Goal: Information Seeking & Learning: Learn about a topic

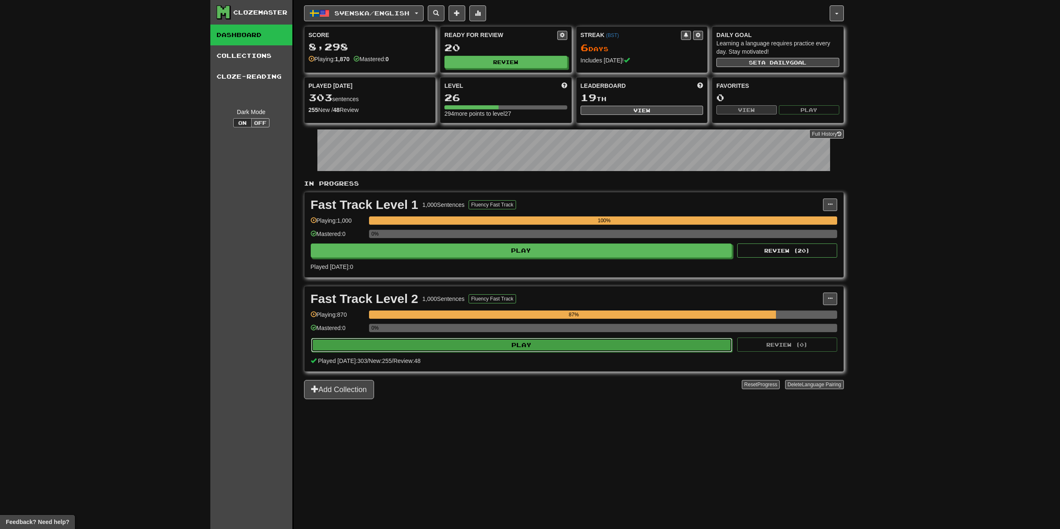
click at [471, 349] on button "Play" at bounding box center [521, 345] width 421 height 14
select select "**"
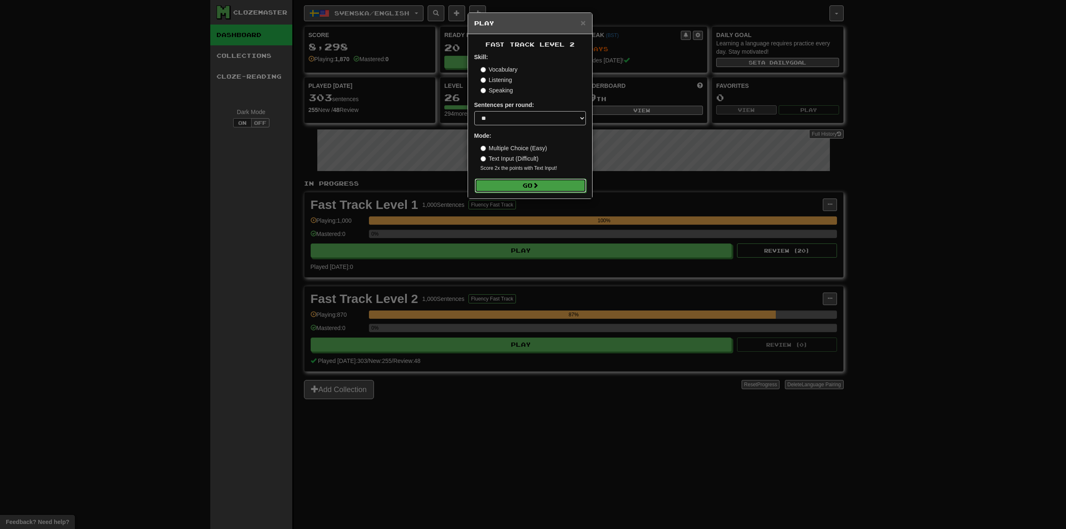
click at [544, 181] on button "Go" at bounding box center [531, 186] width 112 height 14
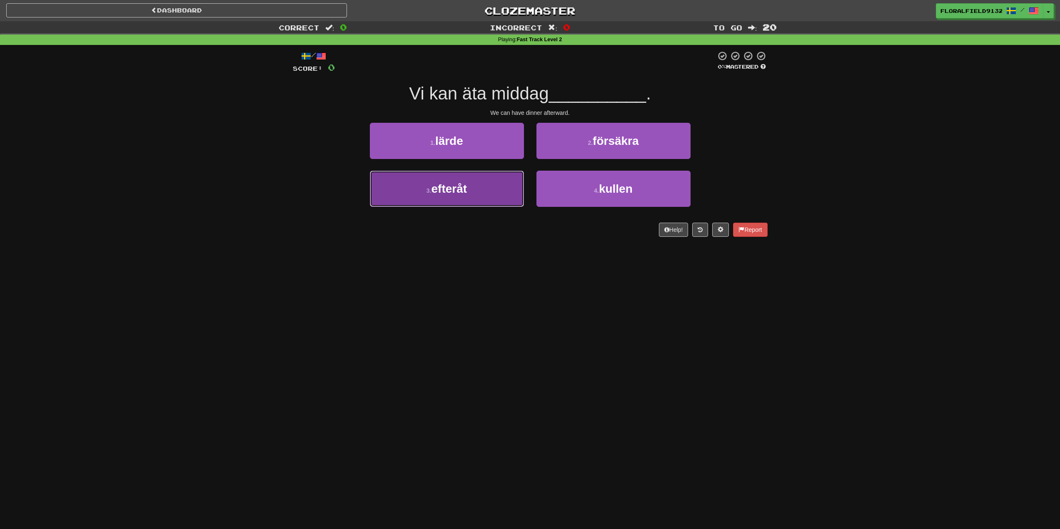
click at [500, 190] on button "3 . efteråt" at bounding box center [447, 189] width 154 height 36
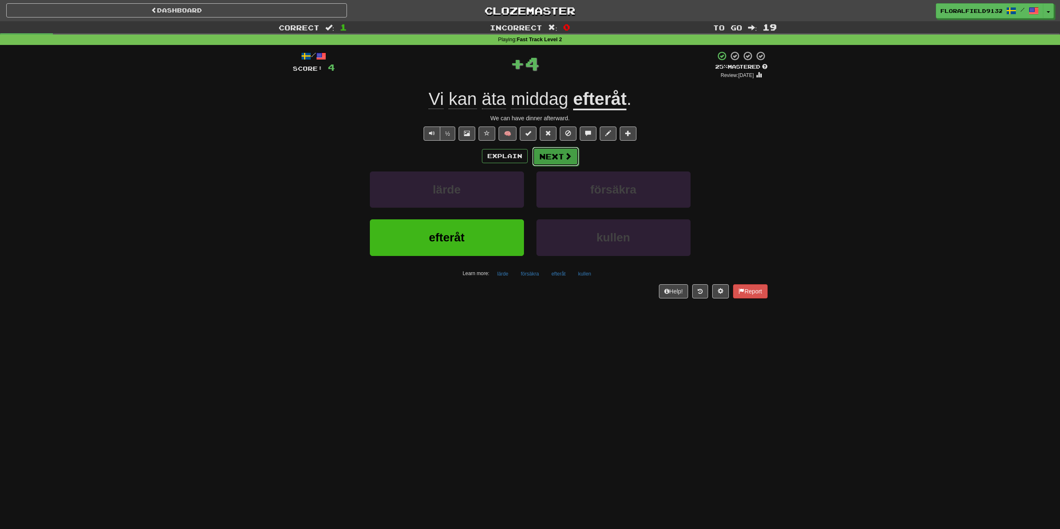
click at [557, 160] on button "Next" at bounding box center [555, 156] width 47 height 19
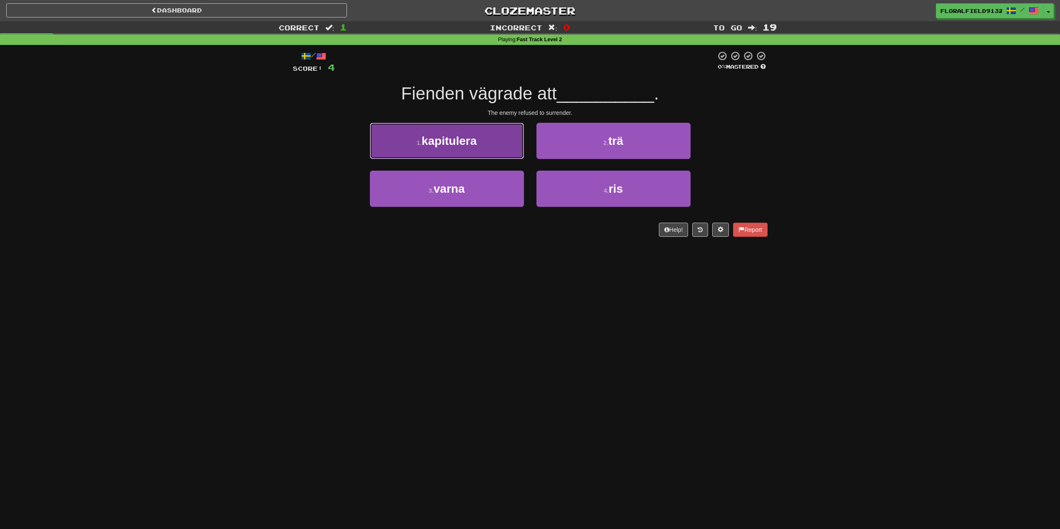
click at [510, 156] on button "1 . kapitulera" at bounding box center [447, 141] width 154 height 36
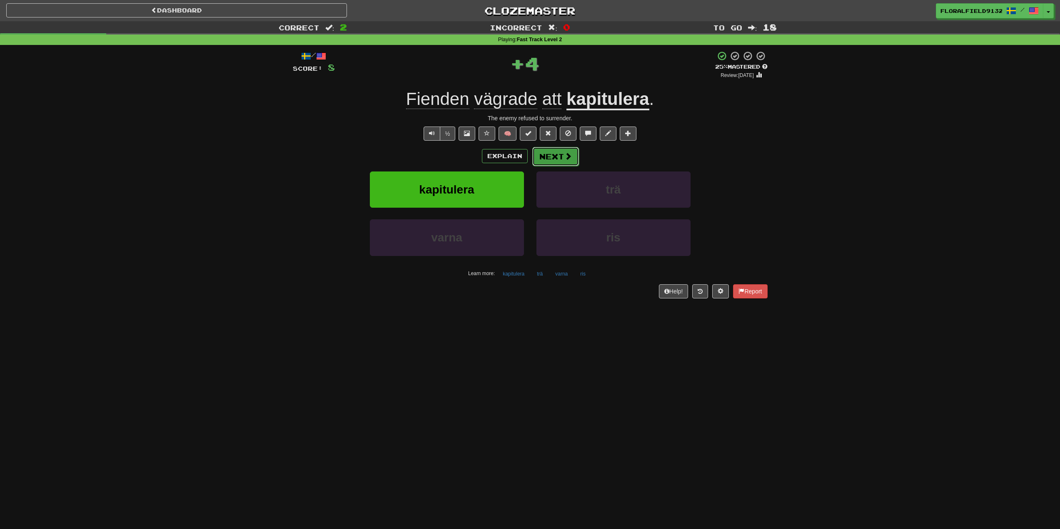
click at [550, 161] on button "Next" at bounding box center [555, 156] width 47 height 19
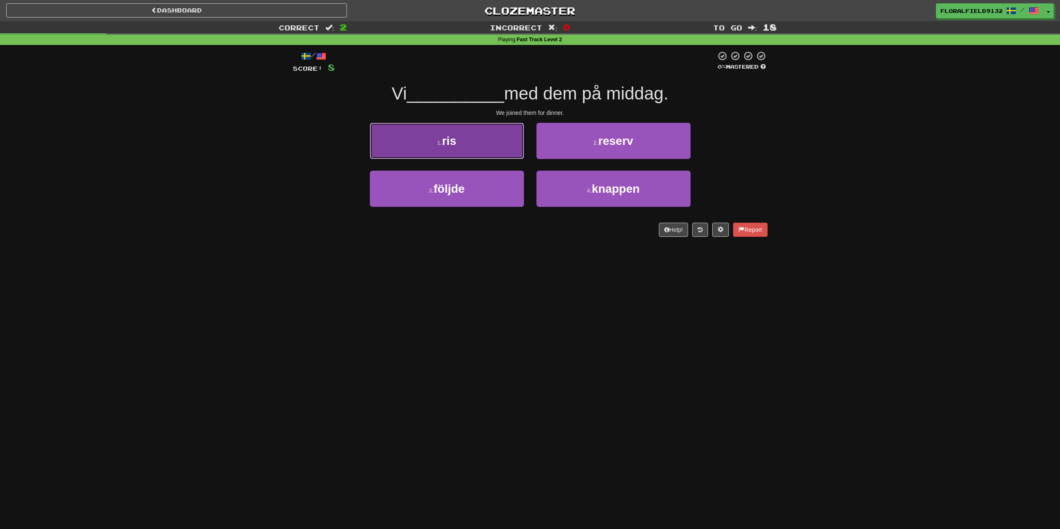
click at [486, 133] on button "1 . ris" at bounding box center [447, 141] width 154 height 36
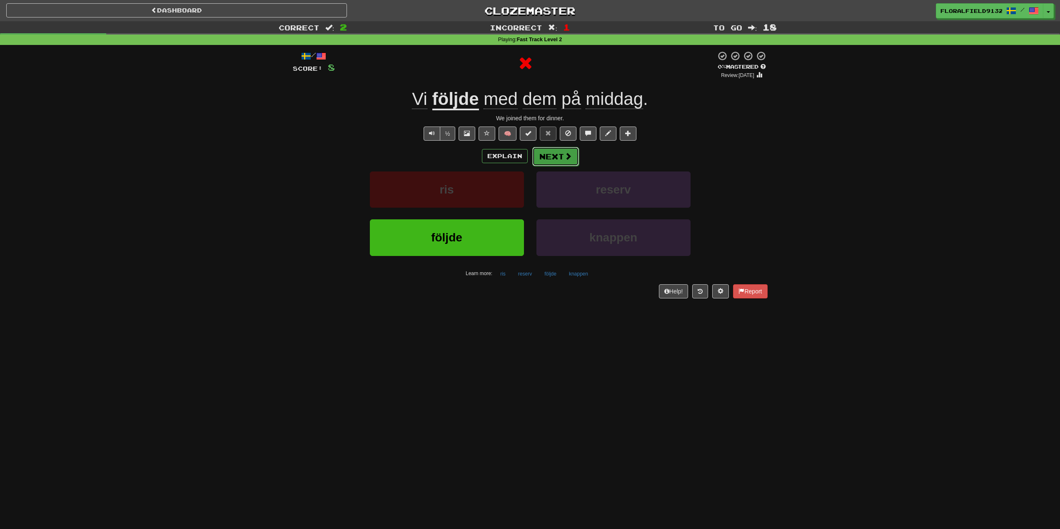
click at [571, 157] on span at bounding box center [567, 155] width 7 height 7
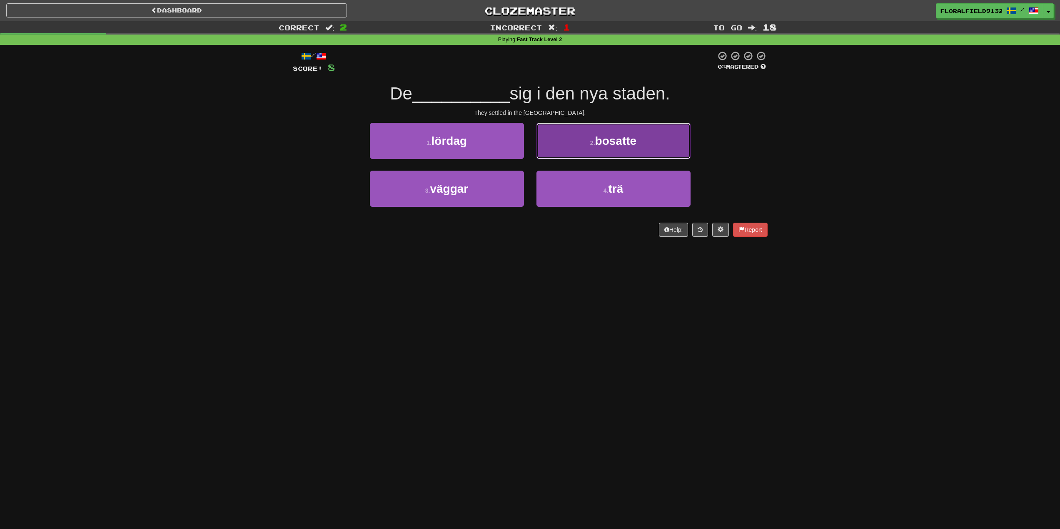
click at [564, 158] on button "2 . bosatte" at bounding box center [613, 141] width 154 height 36
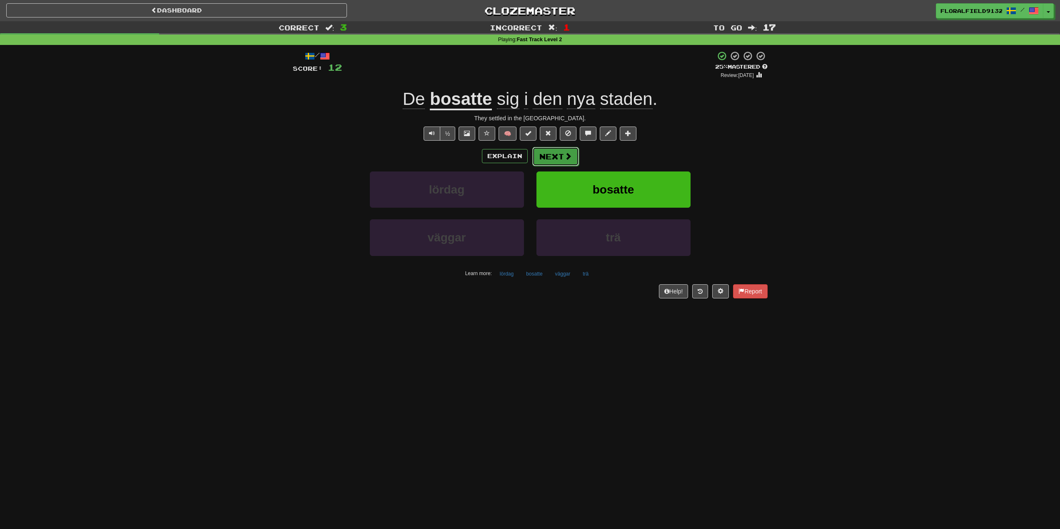
click at [537, 149] on button "Next" at bounding box center [555, 156] width 47 height 19
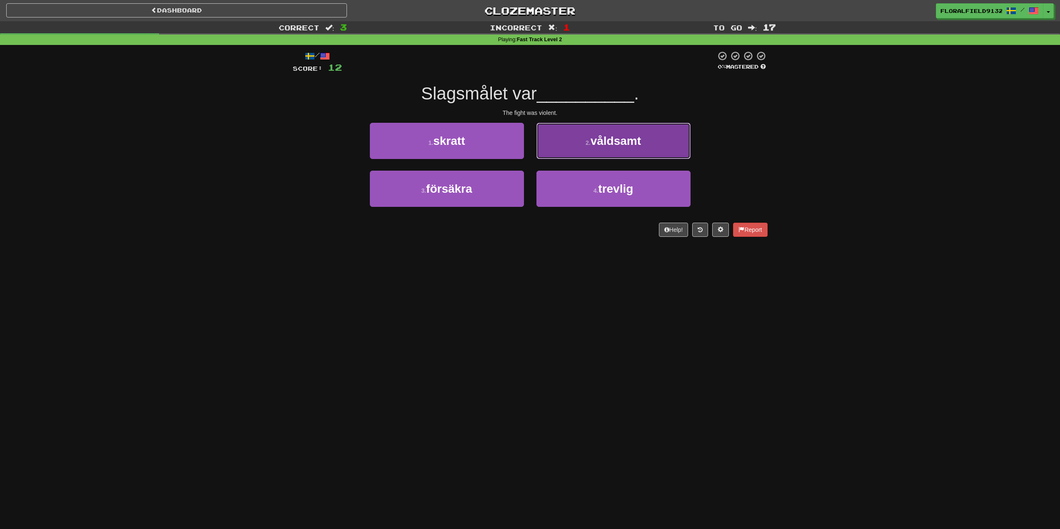
click at [580, 152] on button "2 . våldsamt" at bounding box center [613, 141] width 154 height 36
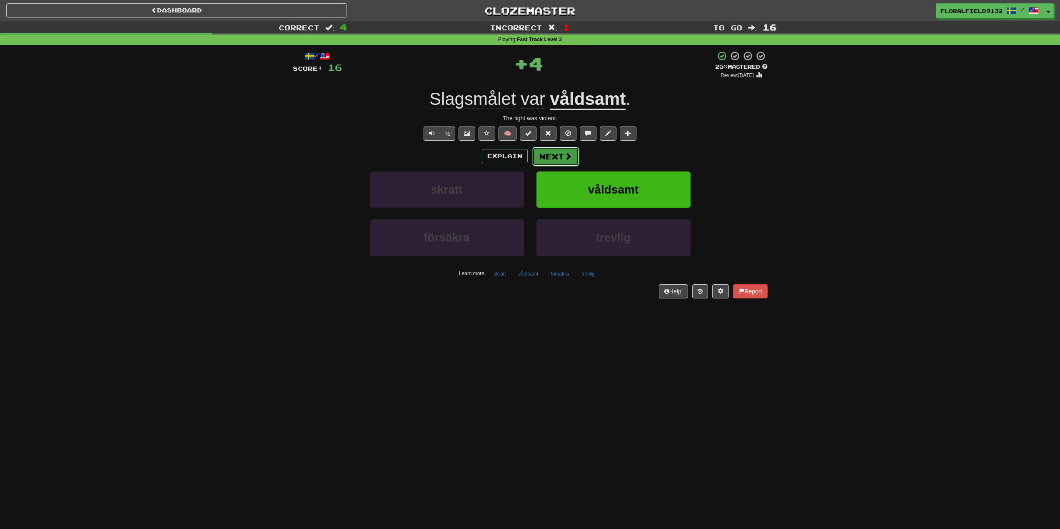
click at [572, 152] on button "Next" at bounding box center [555, 156] width 47 height 19
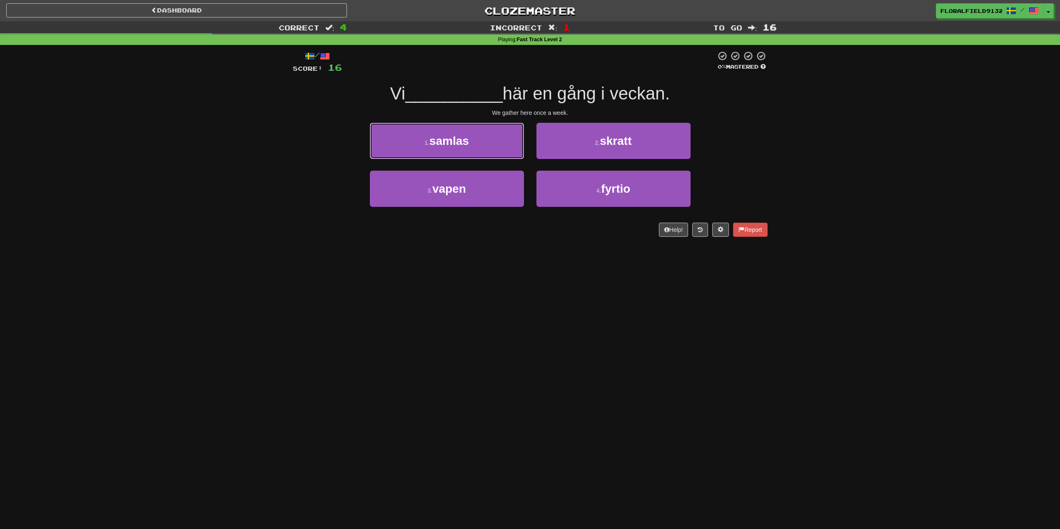
click at [483, 143] on button "1 . samlas" at bounding box center [447, 141] width 154 height 36
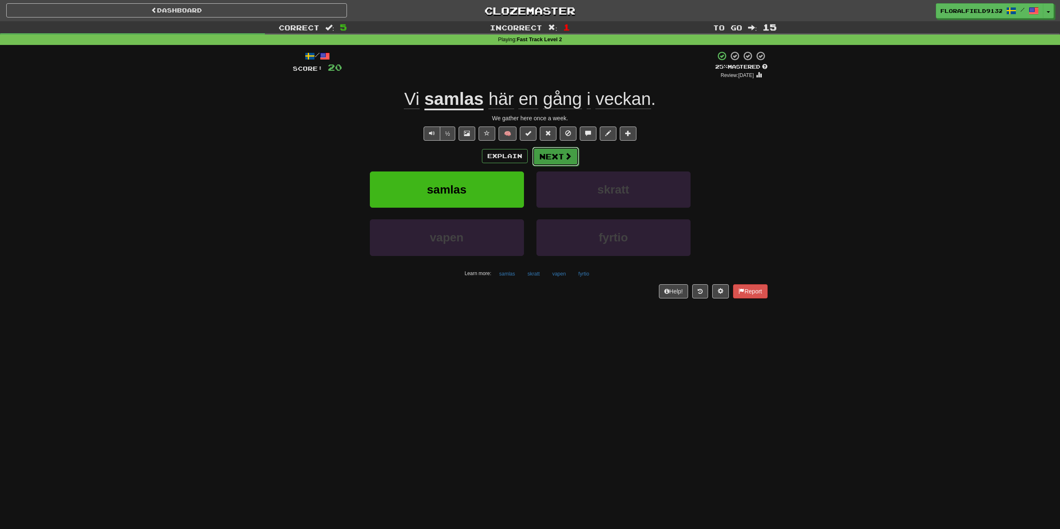
click at [561, 154] on button "Next" at bounding box center [555, 156] width 47 height 19
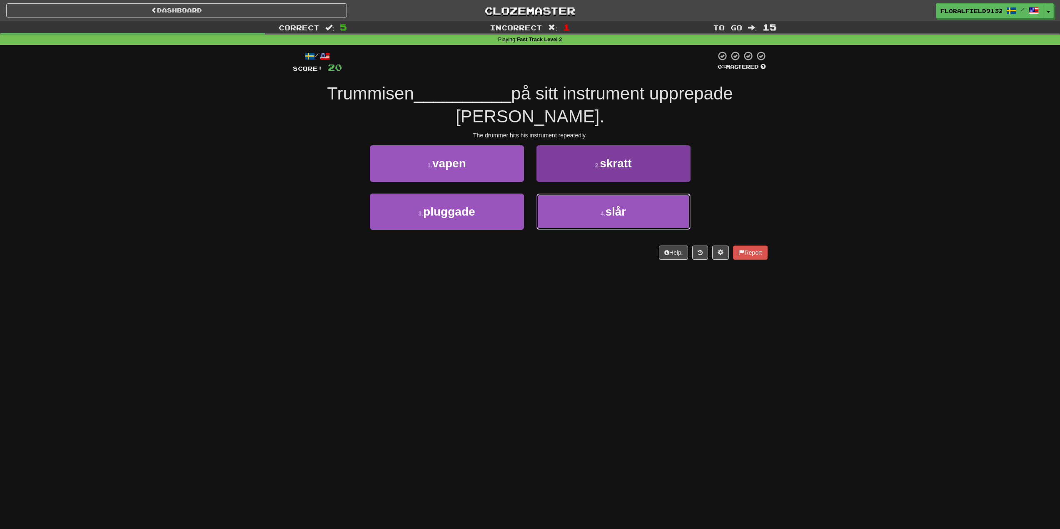
click at [589, 202] on button "4 . slår" at bounding box center [613, 212] width 154 height 36
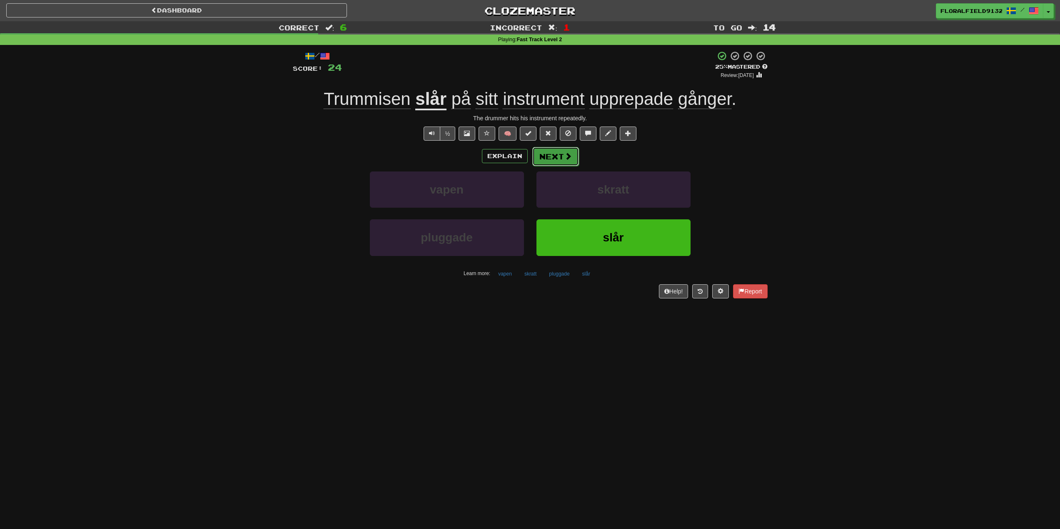
click at [560, 157] on button "Next" at bounding box center [555, 156] width 47 height 19
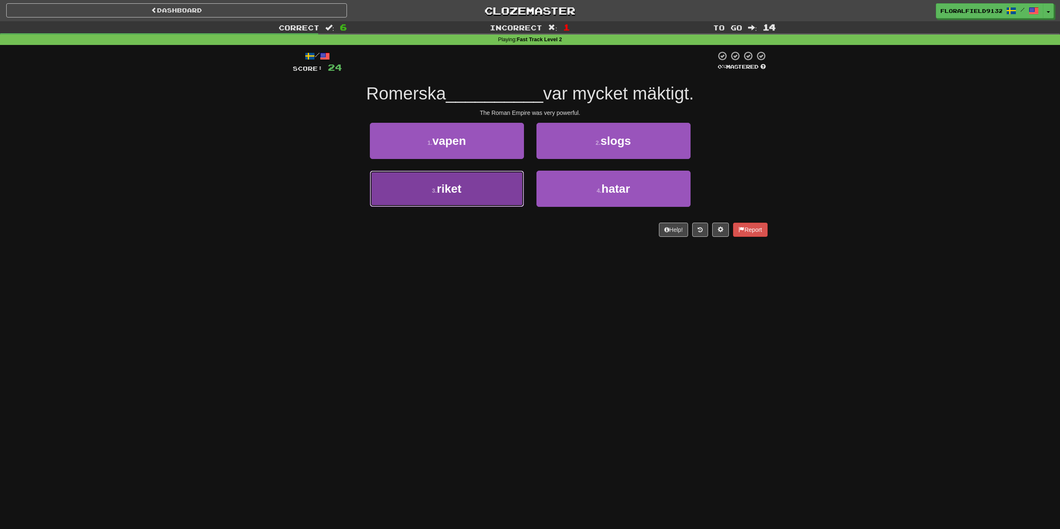
click at [512, 185] on button "3 . riket" at bounding box center [447, 189] width 154 height 36
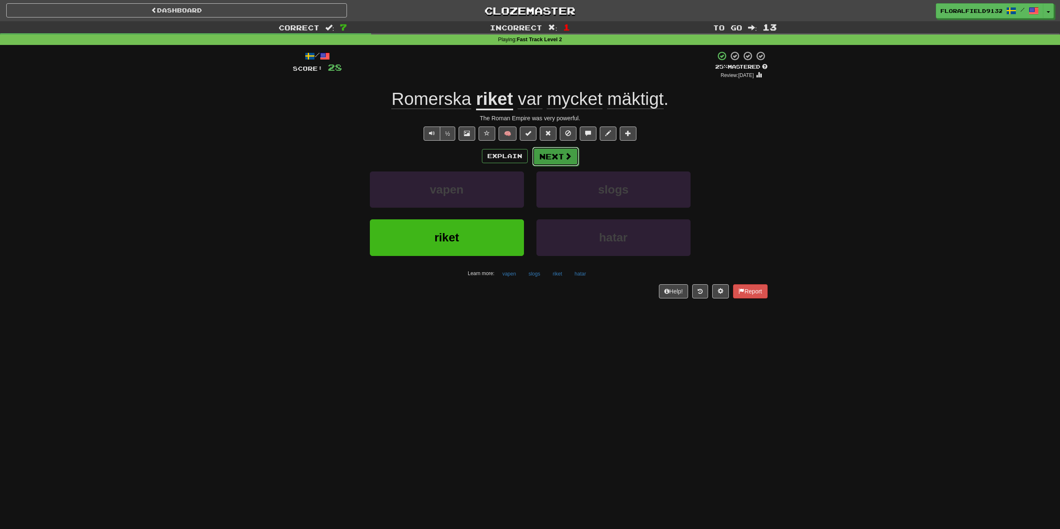
click at [548, 161] on button "Next" at bounding box center [555, 156] width 47 height 19
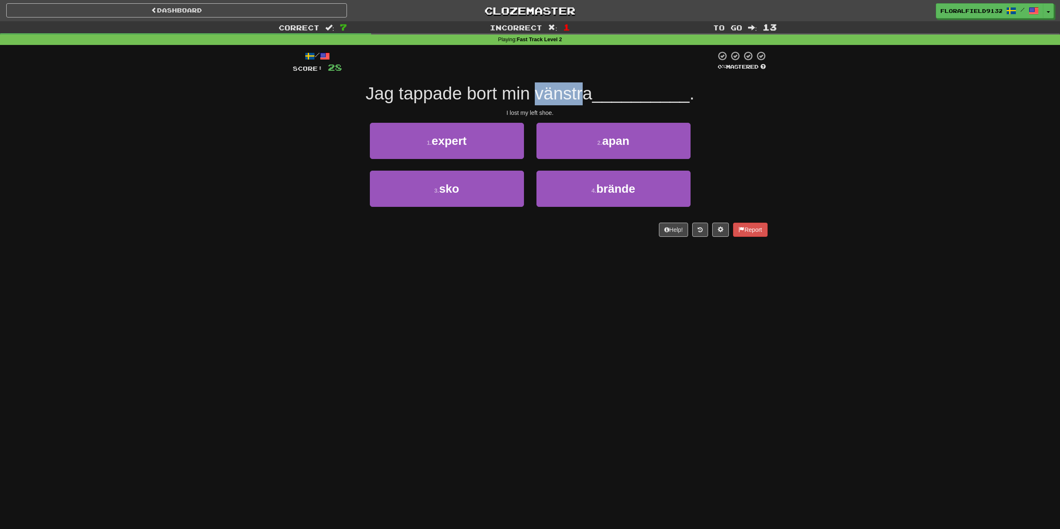
drag, startPoint x: 585, startPoint y: 95, endPoint x: 537, endPoint y: 95, distance: 48.3
click at [537, 95] on span "Jag tappade bort min vänstra" at bounding box center [479, 94] width 227 height 20
click at [472, 192] on button "3 . sko" at bounding box center [447, 189] width 154 height 36
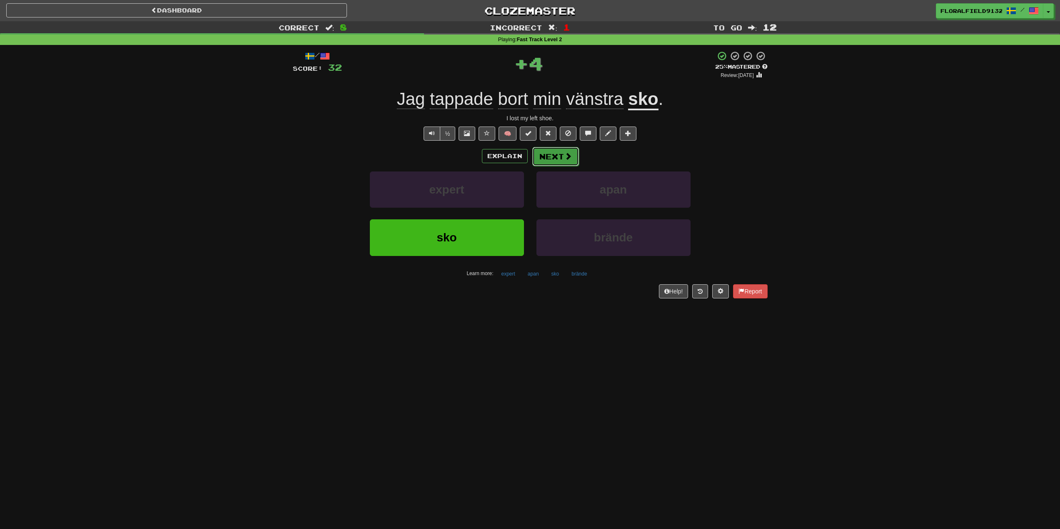
click at [548, 162] on button "Next" at bounding box center [555, 156] width 47 height 19
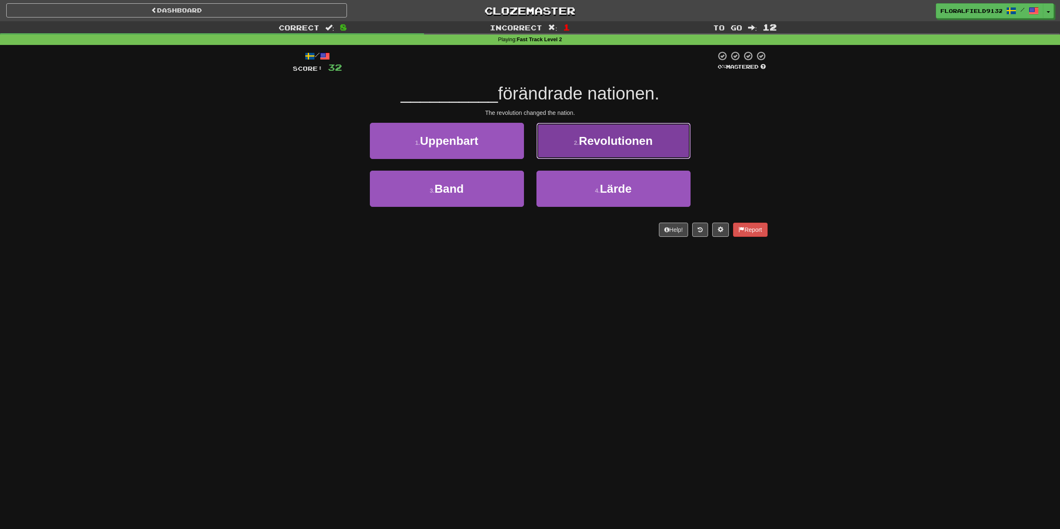
click at [587, 148] on button "2 . Revolutionen" at bounding box center [613, 141] width 154 height 36
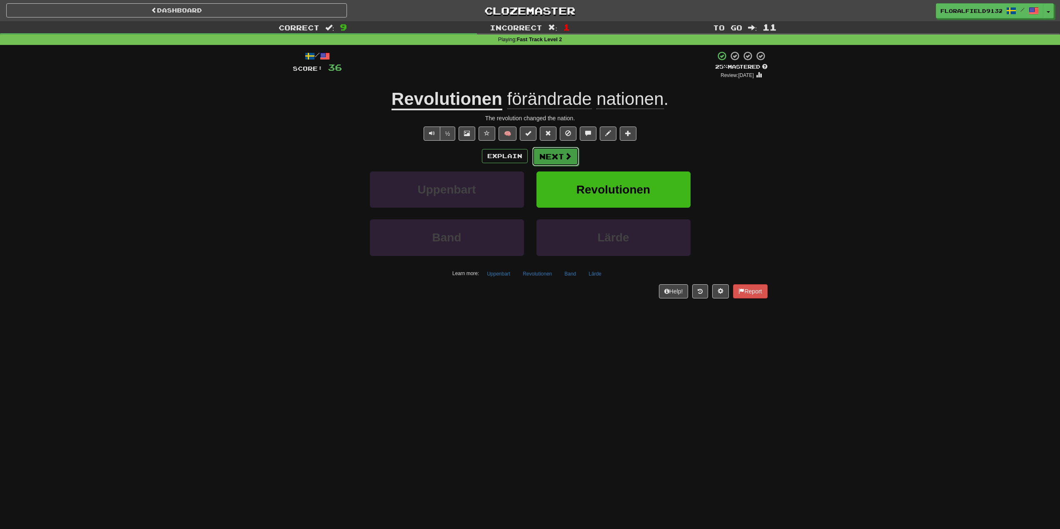
click at [559, 159] on button "Next" at bounding box center [555, 156] width 47 height 19
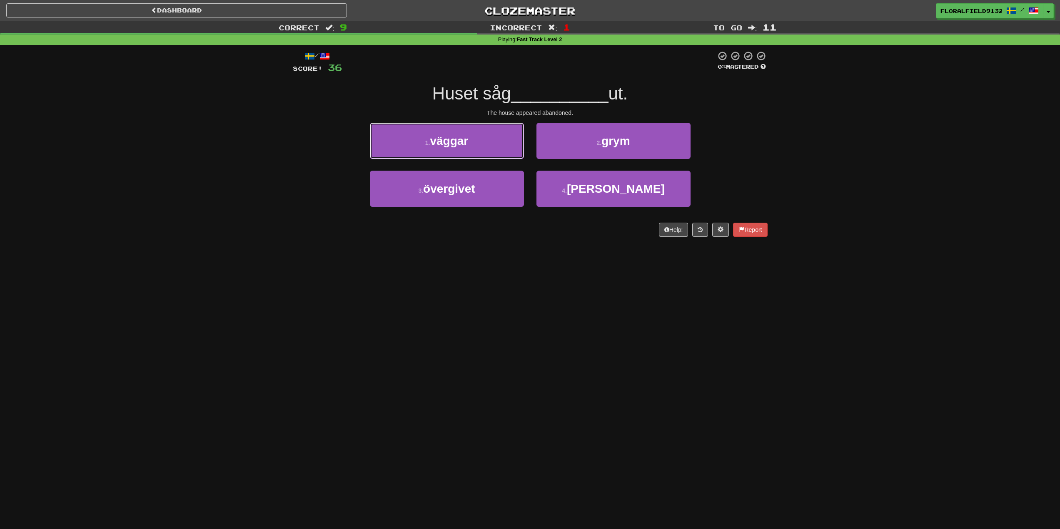
click at [498, 142] on button "1 . väggar" at bounding box center [447, 141] width 154 height 36
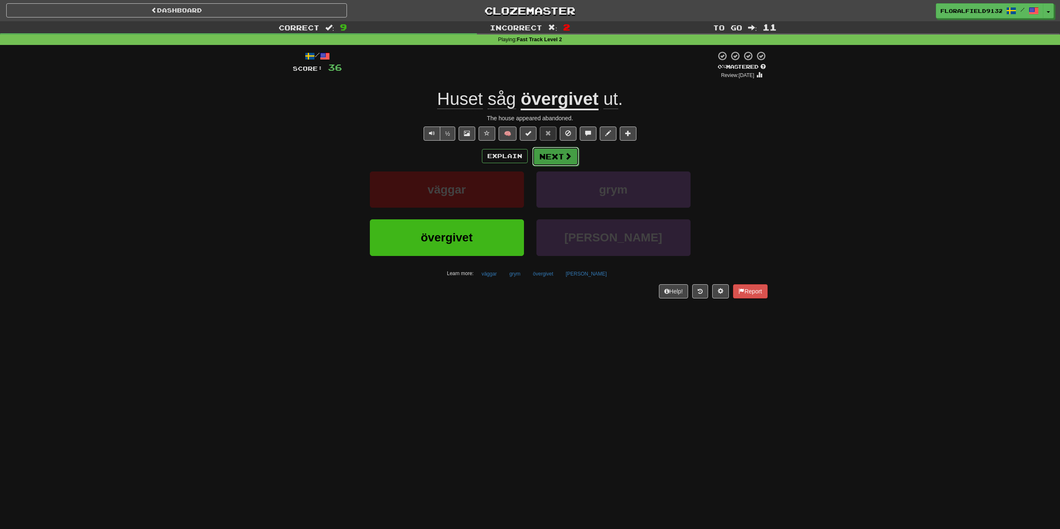
click at [556, 157] on button "Next" at bounding box center [555, 156] width 47 height 19
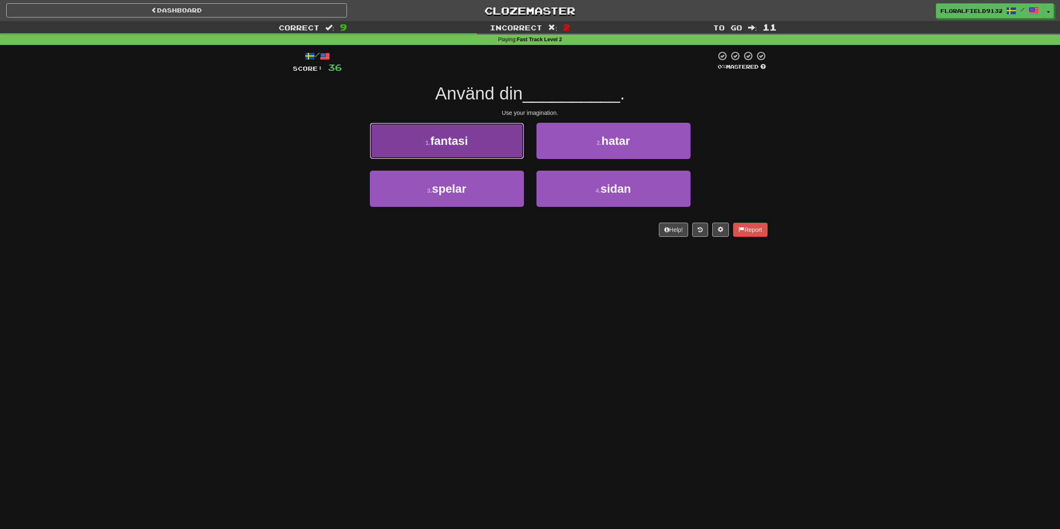
click at [488, 151] on button "1 . fantasi" at bounding box center [447, 141] width 154 height 36
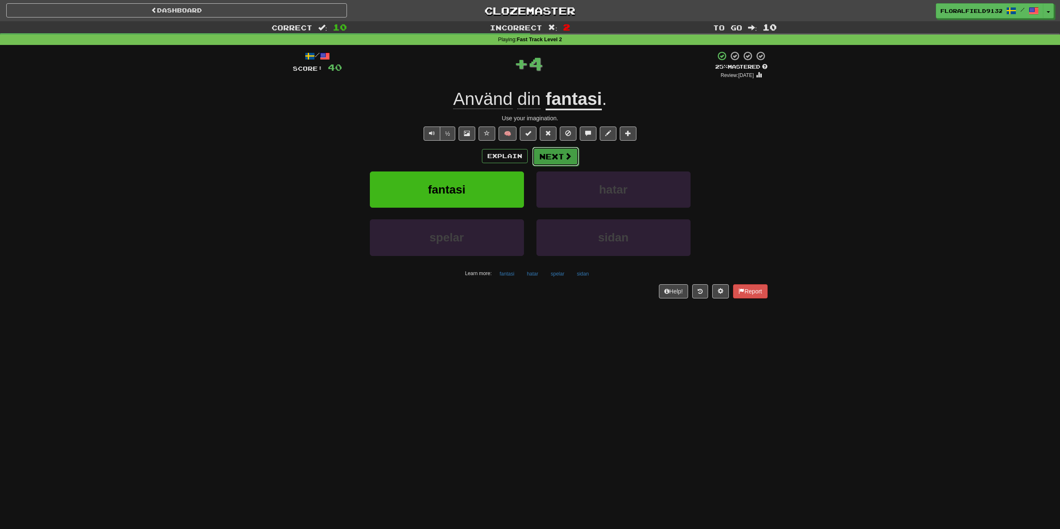
click at [546, 152] on button "Next" at bounding box center [555, 156] width 47 height 19
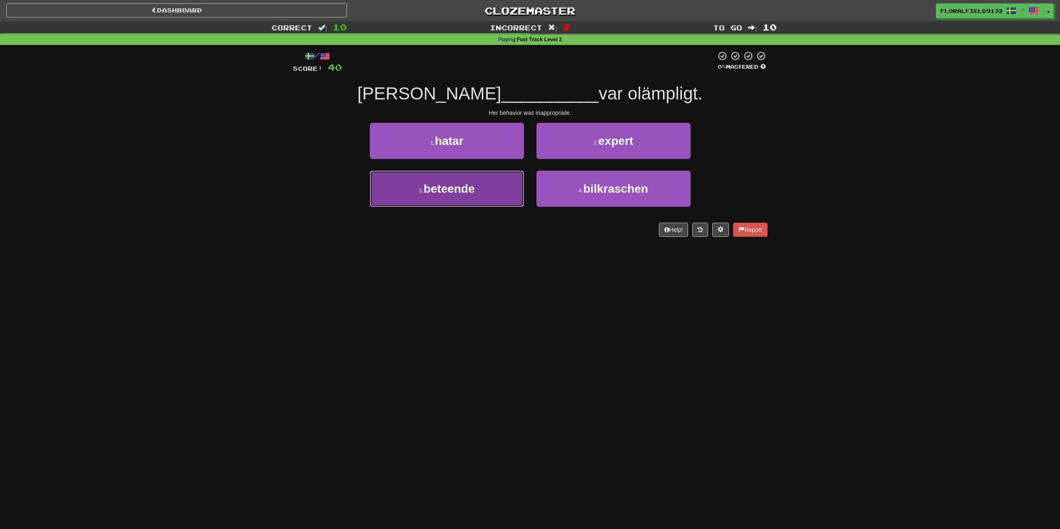
click at [508, 182] on button "3 . beteende" at bounding box center [447, 189] width 154 height 36
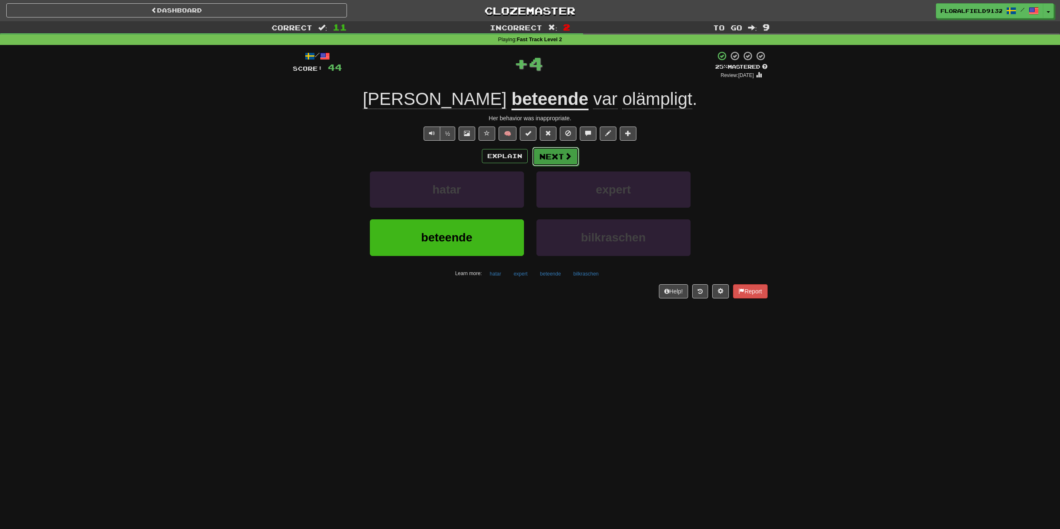
click at [553, 161] on button "Next" at bounding box center [555, 156] width 47 height 19
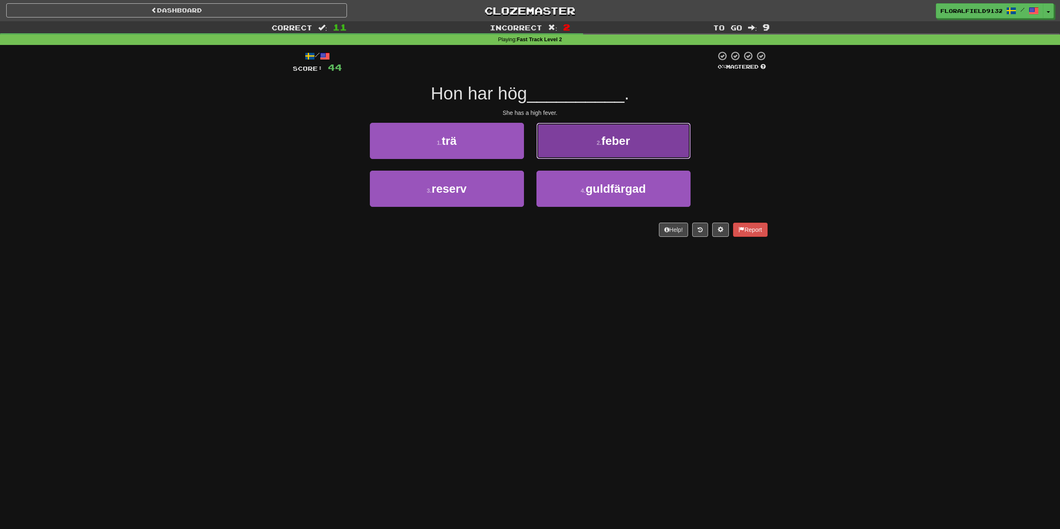
click at [578, 156] on button "2 . feber" at bounding box center [613, 141] width 154 height 36
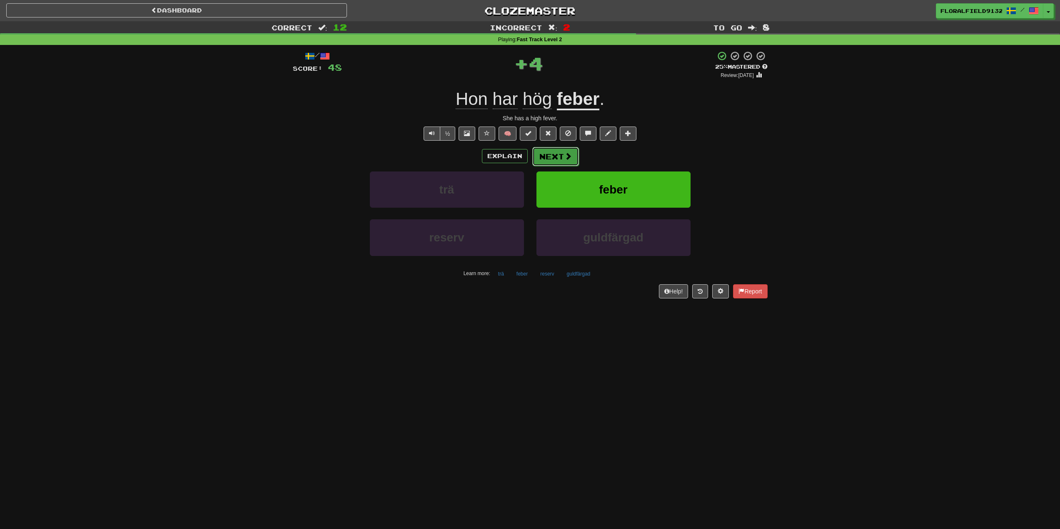
click at [569, 159] on span at bounding box center [567, 155] width 7 height 7
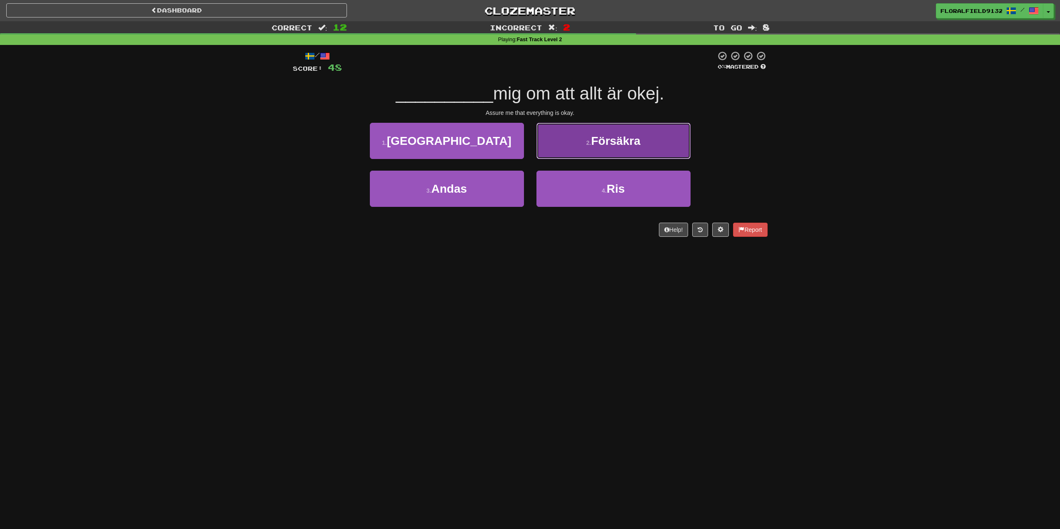
click at [575, 153] on button "2 . Försäkra" at bounding box center [613, 141] width 154 height 36
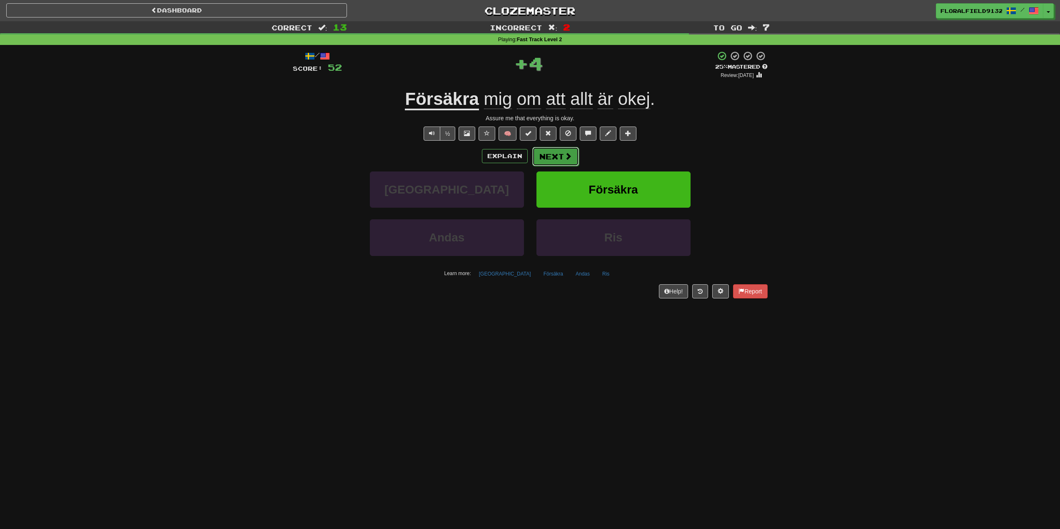
click at [563, 156] on button "Next" at bounding box center [555, 156] width 47 height 19
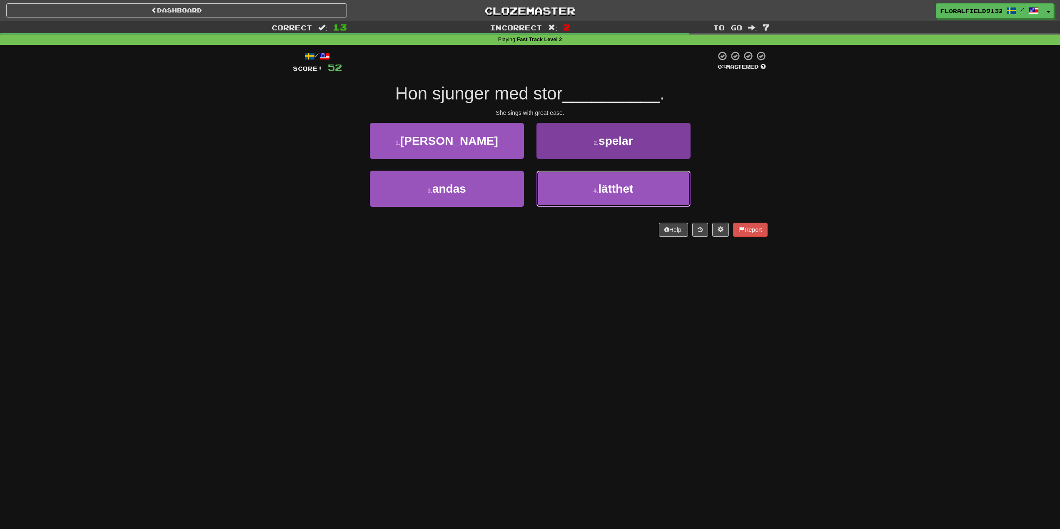
drag, startPoint x: 623, startPoint y: 197, endPoint x: 611, endPoint y: 195, distance: 12.6
click at [620, 197] on button "4 . lätthet" at bounding box center [613, 189] width 154 height 36
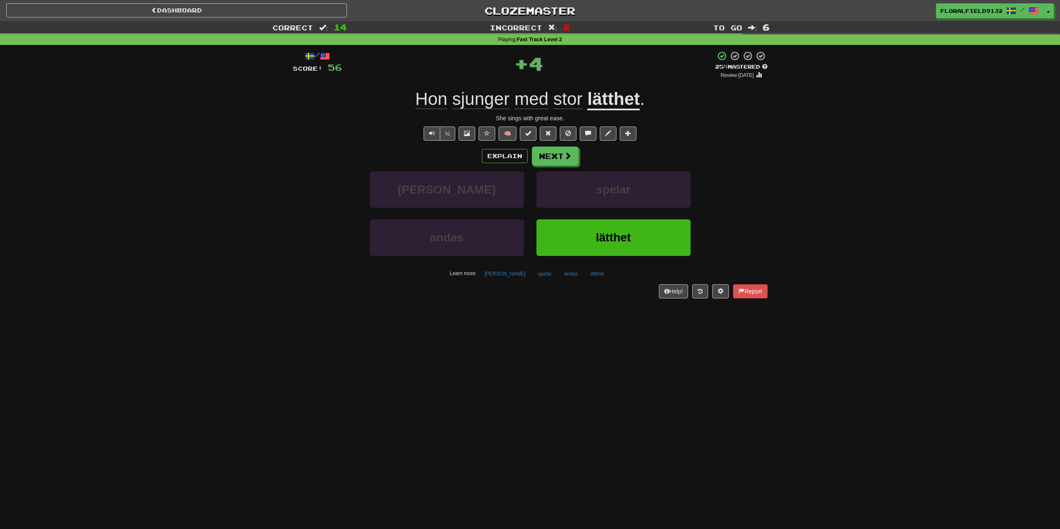
click at [554, 170] on div "Explain Next blåser spelar andas lätthet Learn more: blåser spelar andas lätthet" at bounding box center [530, 214] width 475 height 134
click at [551, 161] on button "Next" at bounding box center [555, 156] width 47 height 19
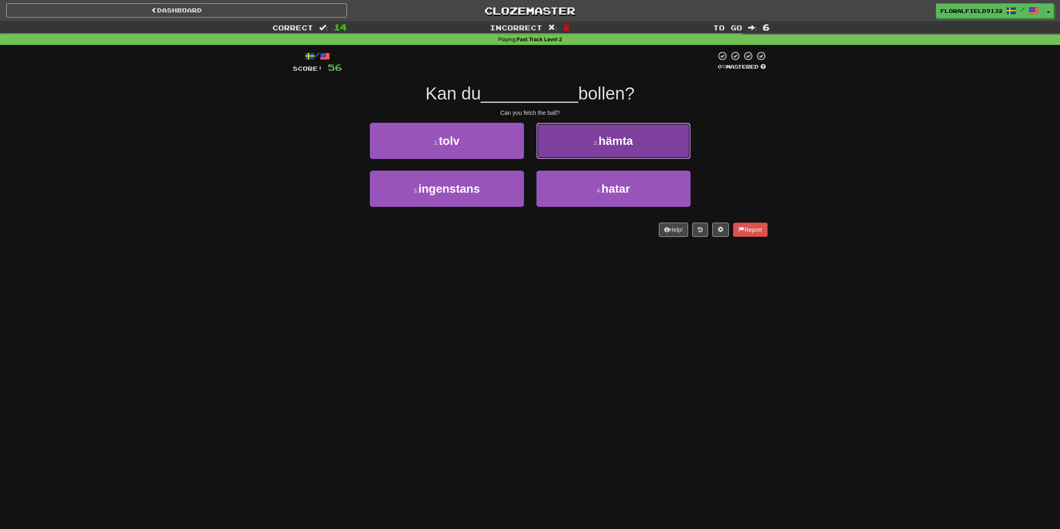
click at [588, 154] on button "2 . hämta" at bounding box center [613, 141] width 154 height 36
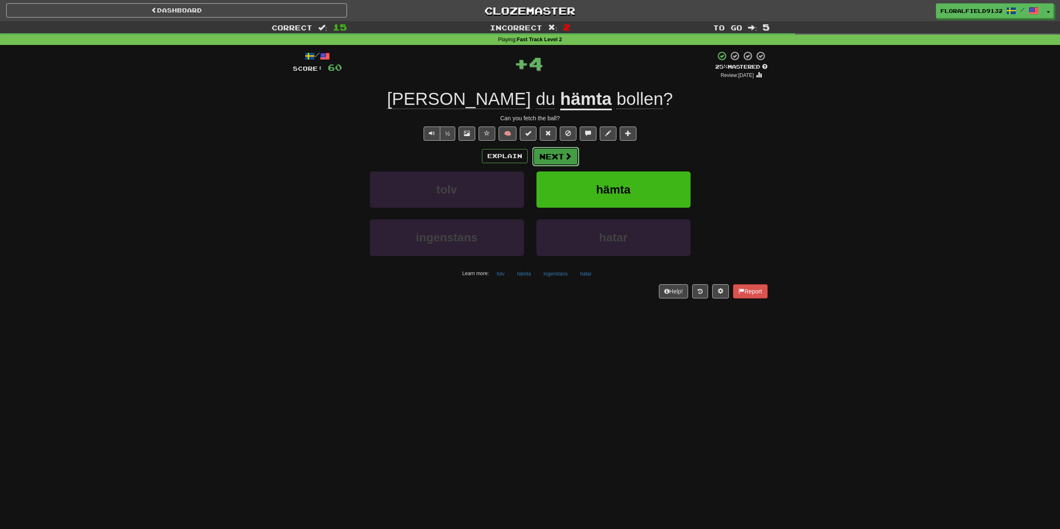
click at [564, 161] on button "Next" at bounding box center [555, 156] width 47 height 19
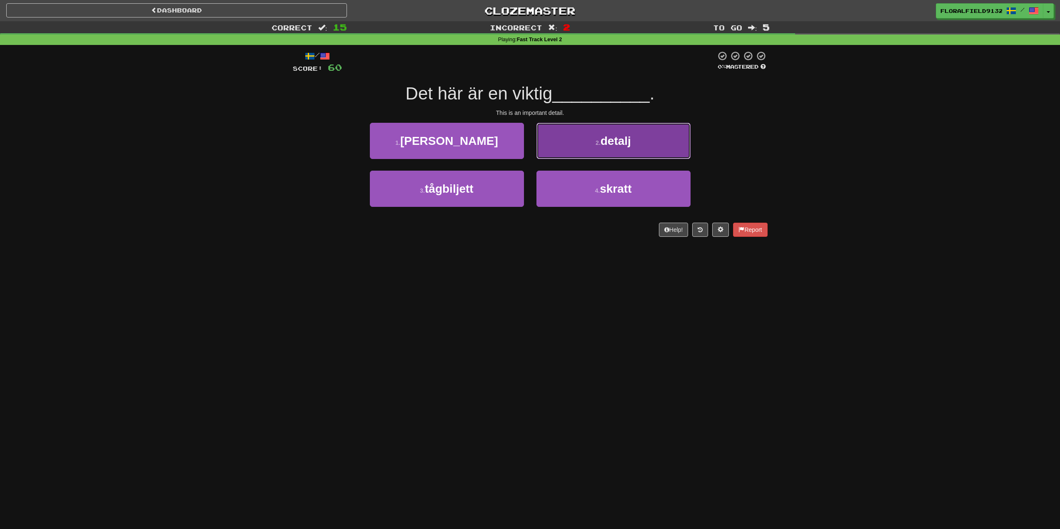
click at [583, 149] on button "2 . detalj" at bounding box center [613, 141] width 154 height 36
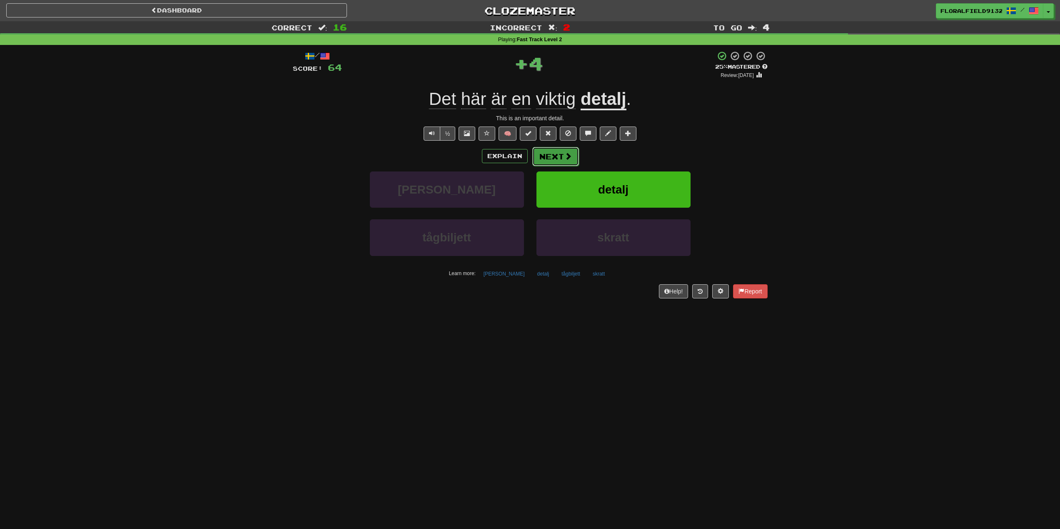
click at [563, 157] on button "Next" at bounding box center [555, 156] width 47 height 19
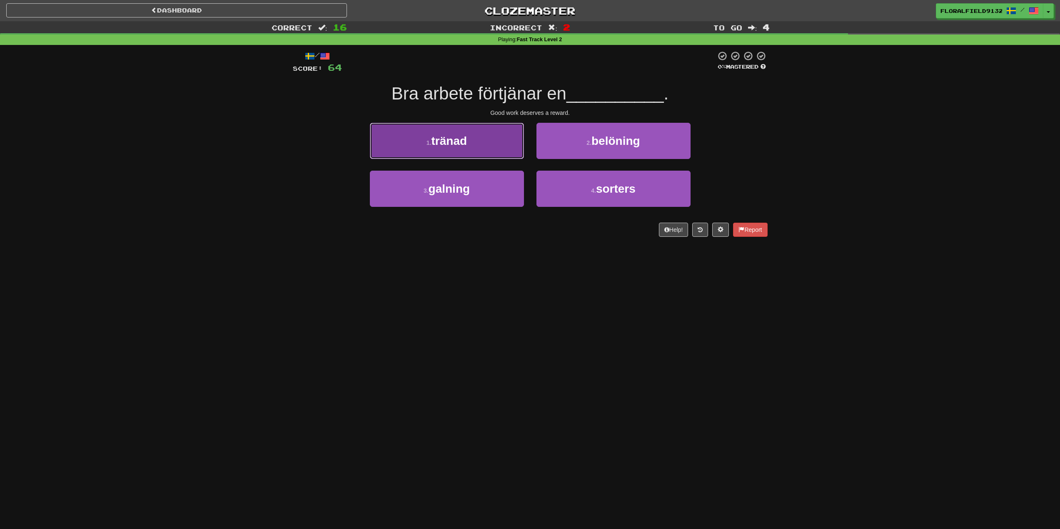
click at [502, 153] on button "1 . tränad" at bounding box center [447, 141] width 154 height 36
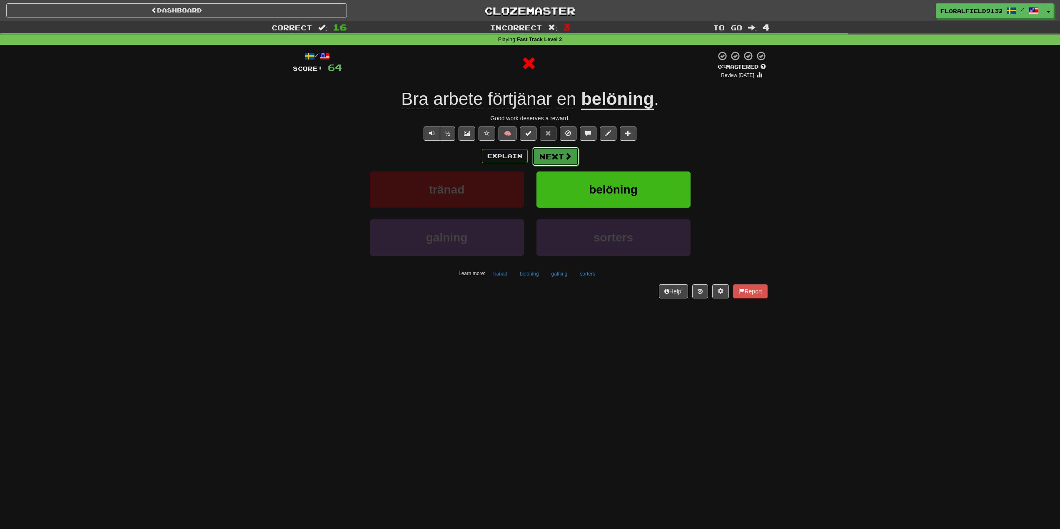
click at [552, 153] on button "Next" at bounding box center [555, 156] width 47 height 19
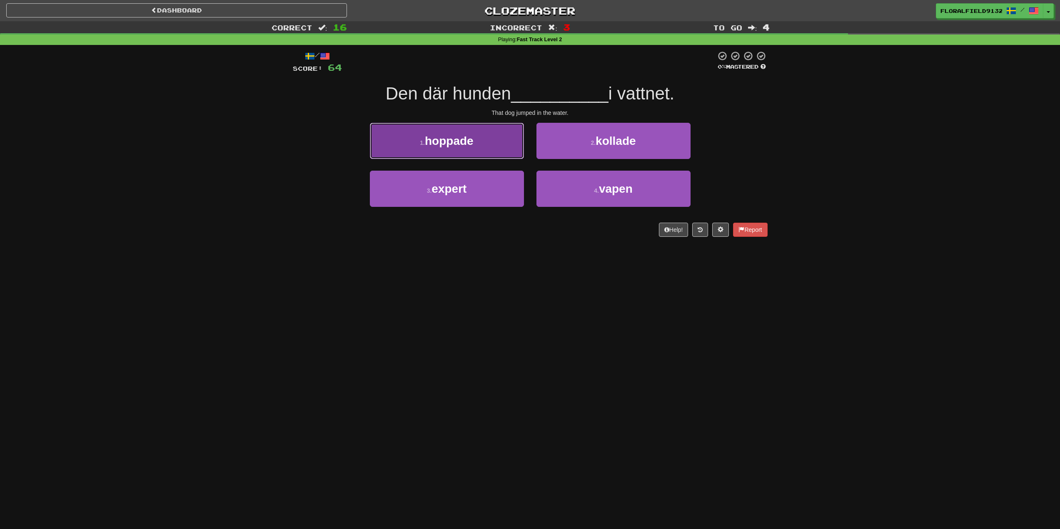
click at [481, 144] on button "1 . hoppade" at bounding box center [447, 141] width 154 height 36
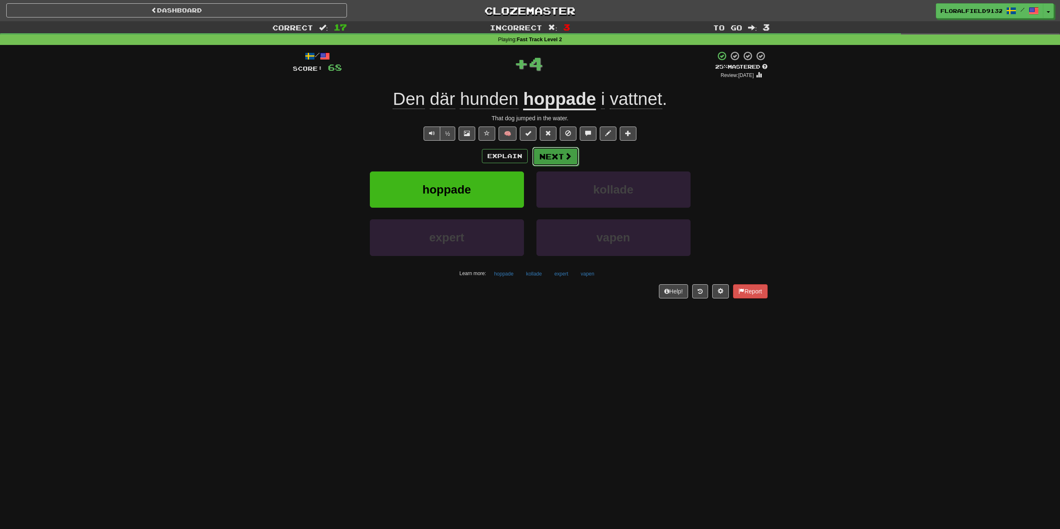
click at [554, 156] on button "Next" at bounding box center [555, 156] width 47 height 19
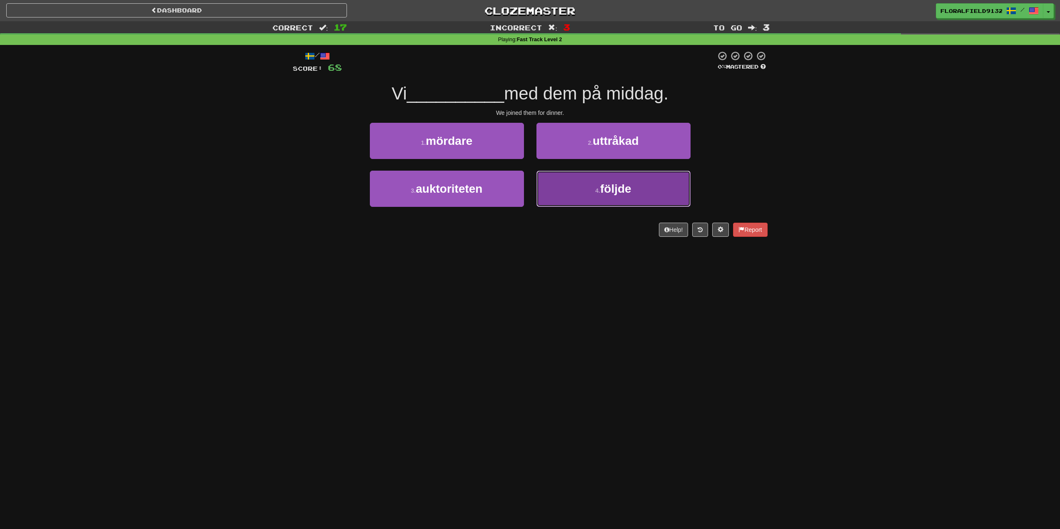
click at [578, 182] on button "4 . följde" at bounding box center [613, 189] width 154 height 36
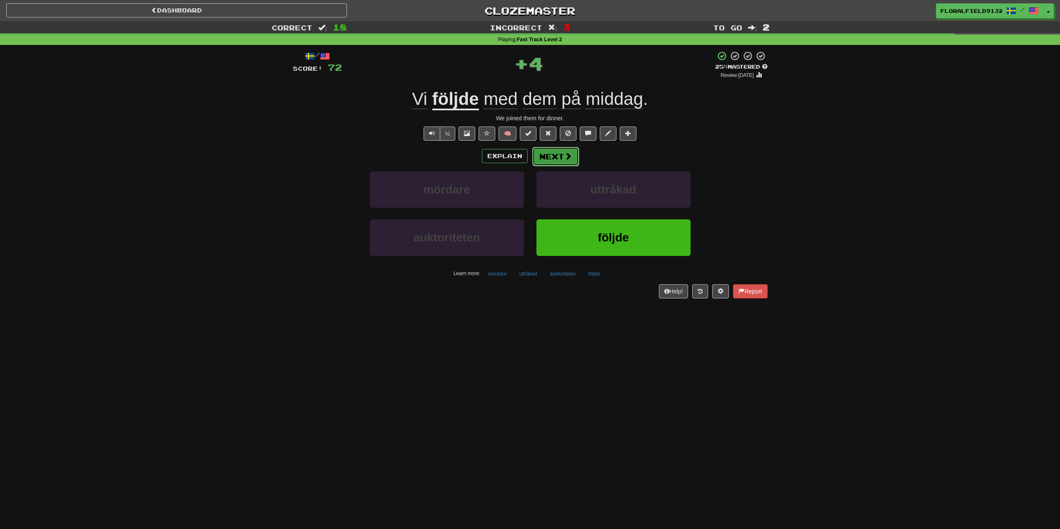
click at [560, 161] on button "Next" at bounding box center [555, 156] width 47 height 19
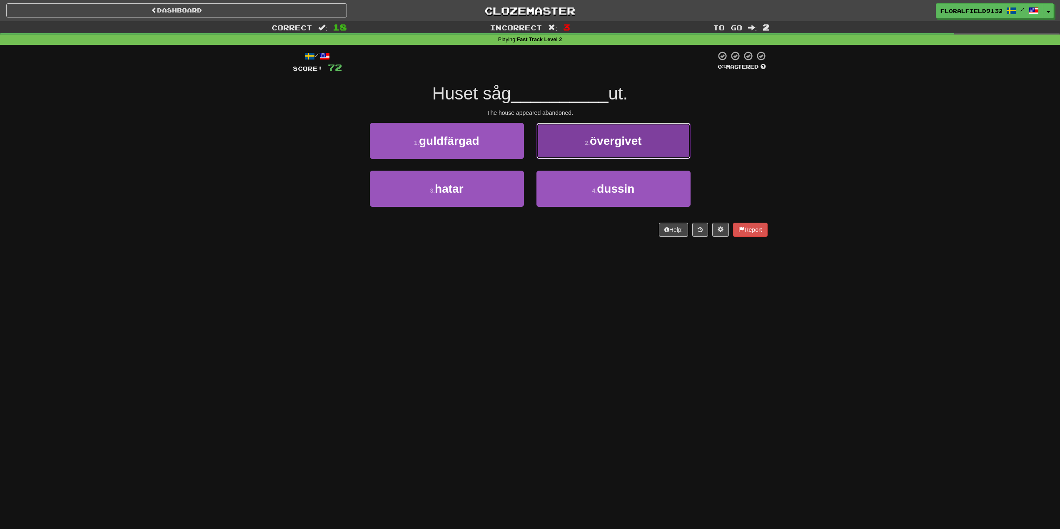
click at [600, 152] on button "2 . övergivet" at bounding box center [613, 141] width 154 height 36
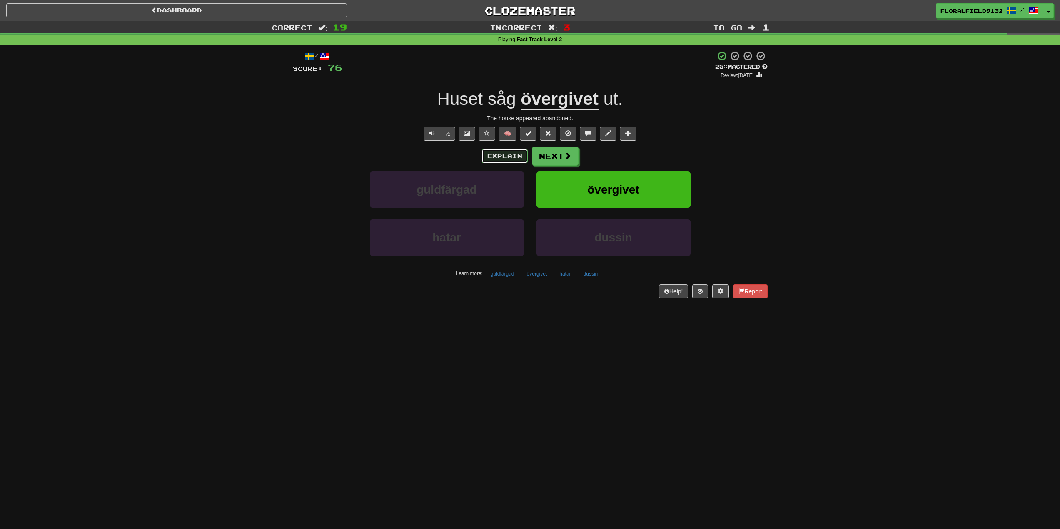
click at [508, 152] on button "Explain" at bounding box center [505, 156] width 46 height 14
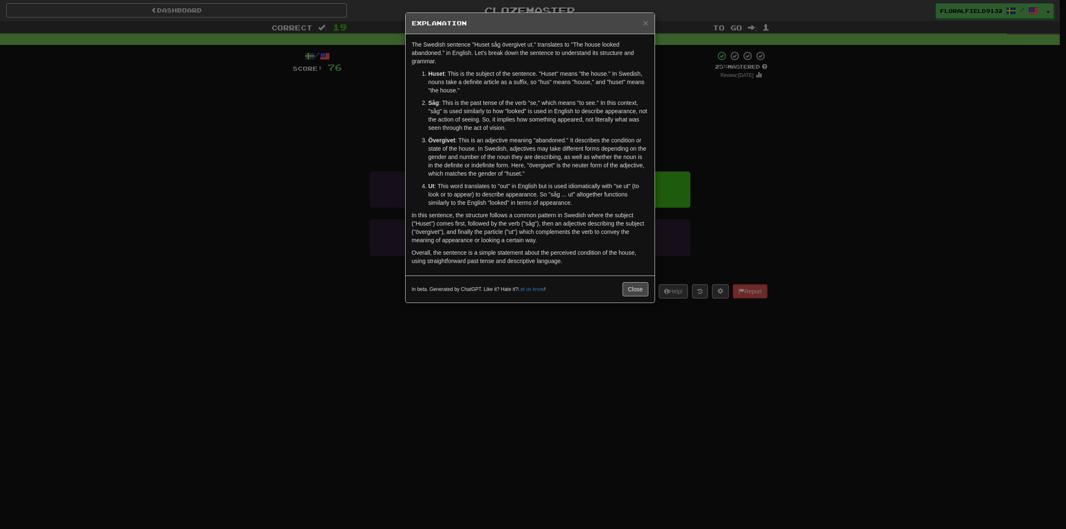
click at [691, 115] on div "× Explanation The Swedish sentence "Huset såg övergivet ut." translates to "The…" at bounding box center [533, 264] width 1066 height 529
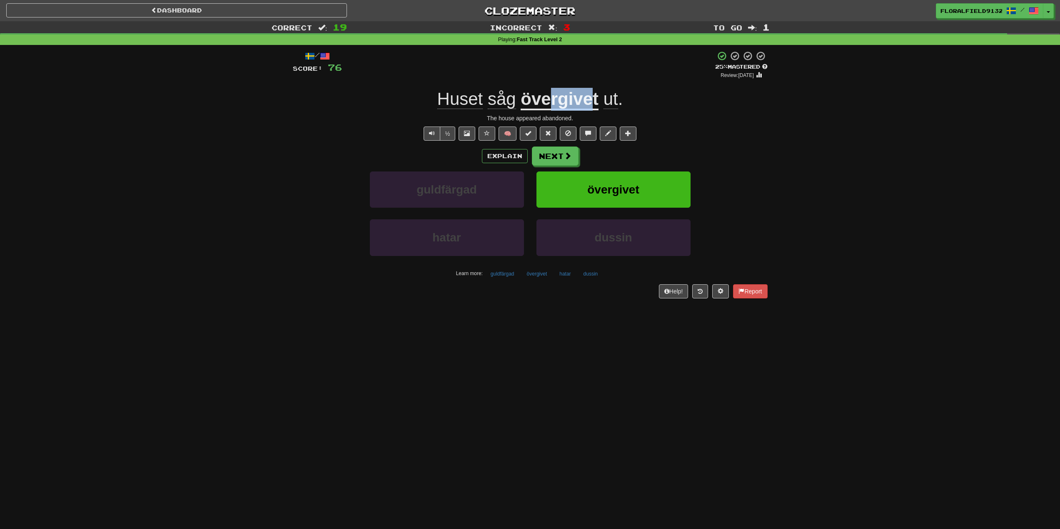
drag, startPoint x: 551, startPoint y: 96, endPoint x: 592, endPoint y: 100, distance: 41.0
click at [592, 100] on u "övergivet" at bounding box center [559, 99] width 78 height 21
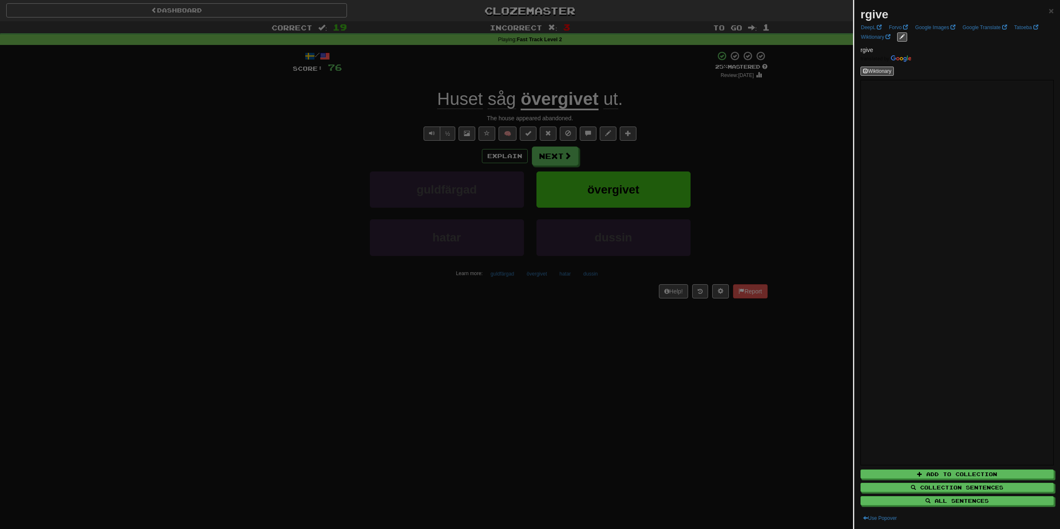
click at [611, 103] on div at bounding box center [530, 264] width 1060 height 529
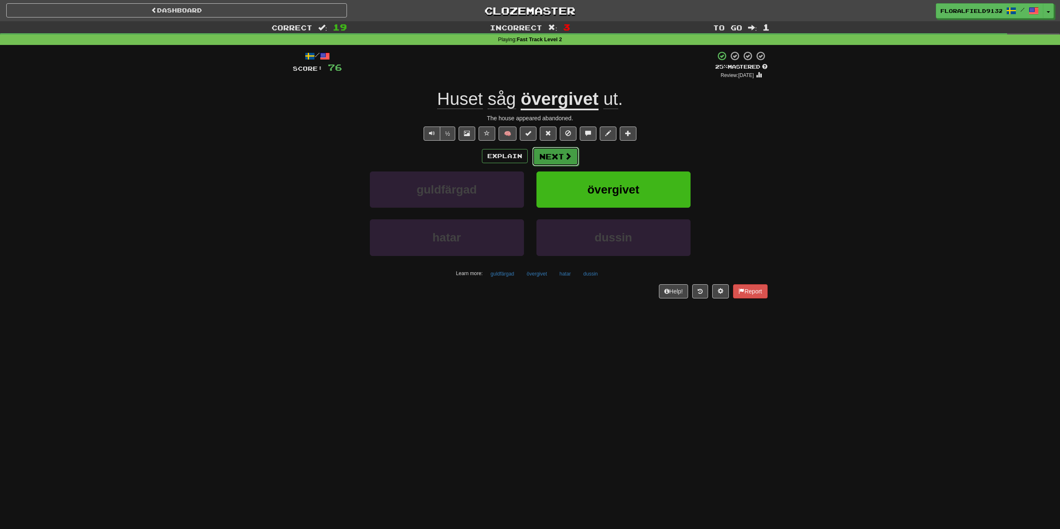
click at [564, 161] on button "Next" at bounding box center [555, 156] width 47 height 19
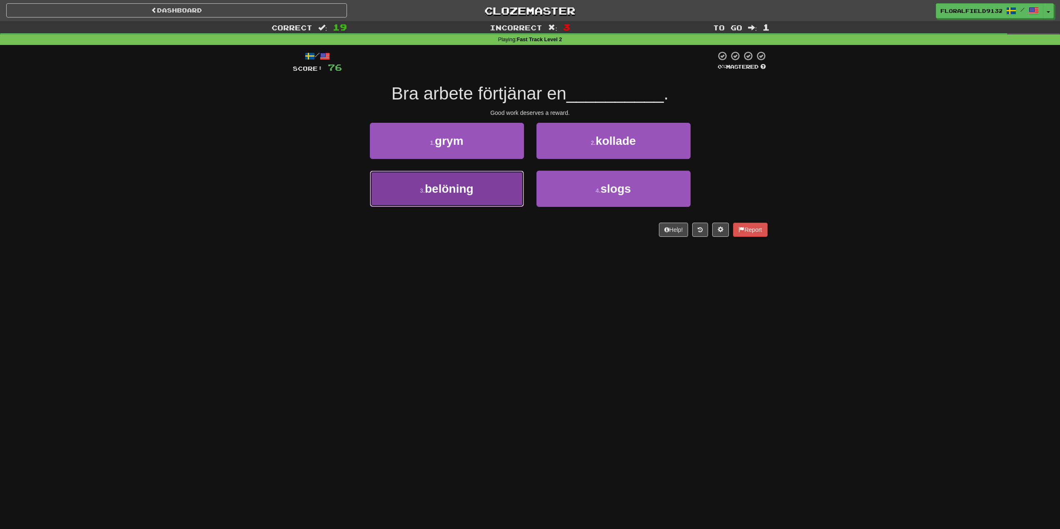
click at [460, 175] on button "3 . belöning" at bounding box center [447, 189] width 154 height 36
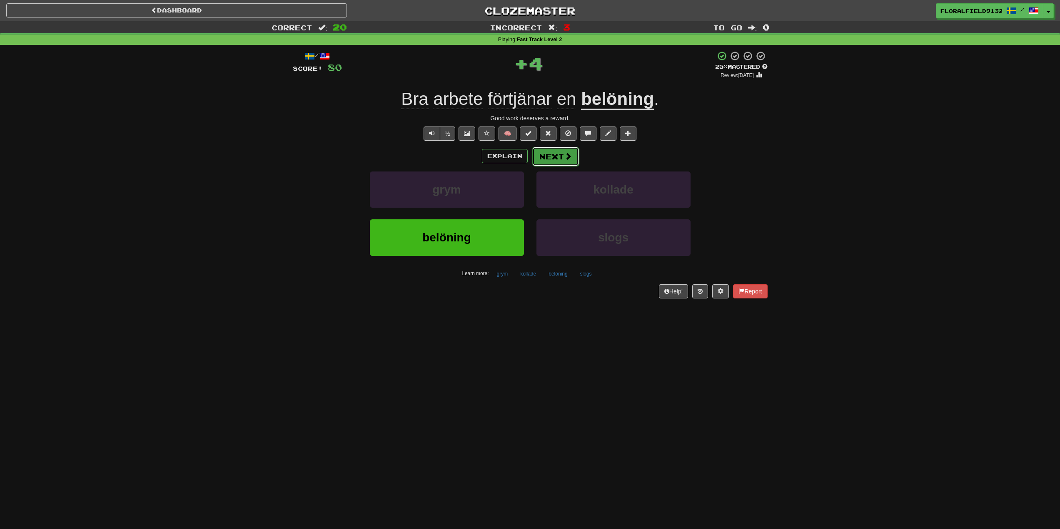
click at [565, 164] on button "Next" at bounding box center [555, 156] width 47 height 19
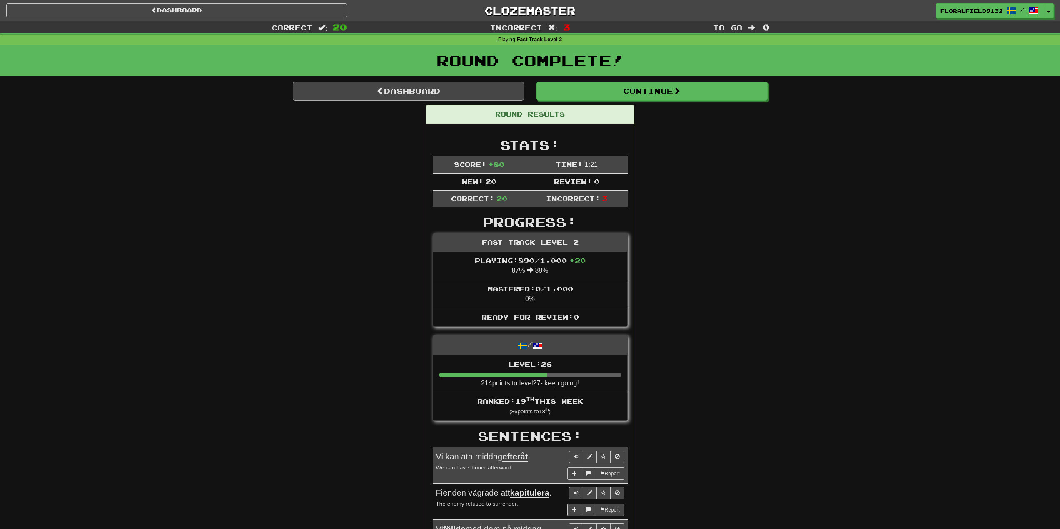
drag, startPoint x: 378, startPoint y: 103, endPoint x: 384, endPoint y: 100, distance: 6.0
click at [387, 95] on link "Dashboard" at bounding box center [408, 91] width 231 height 19
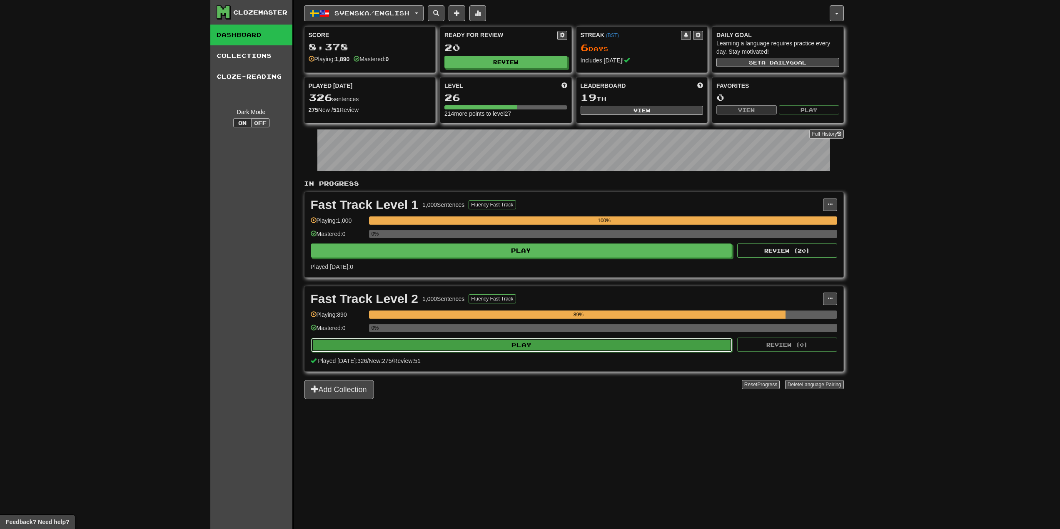
click at [654, 345] on button "Play" at bounding box center [521, 345] width 421 height 14
select select "**"
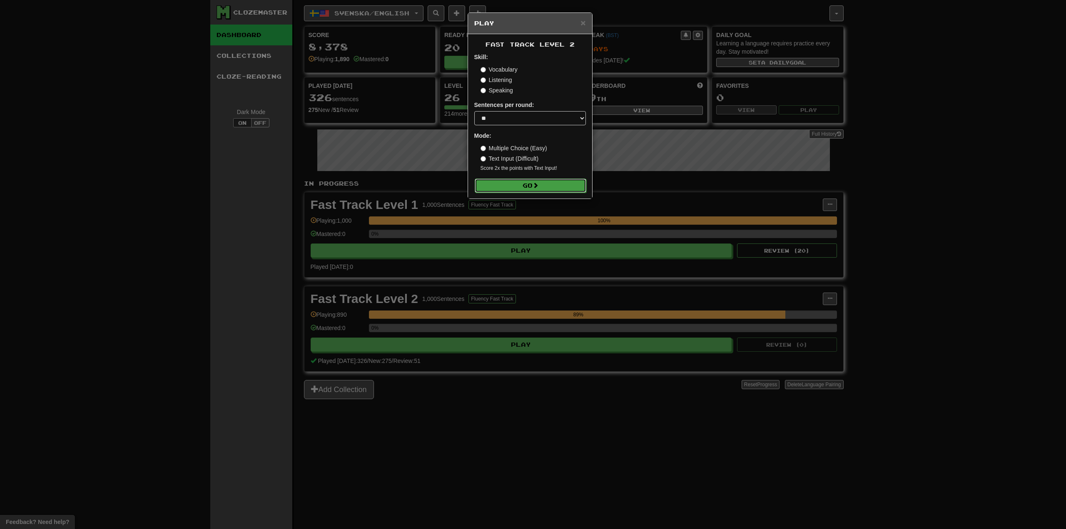
click at [530, 192] on button "Go" at bounding box center [531, 186] width 112 height 14
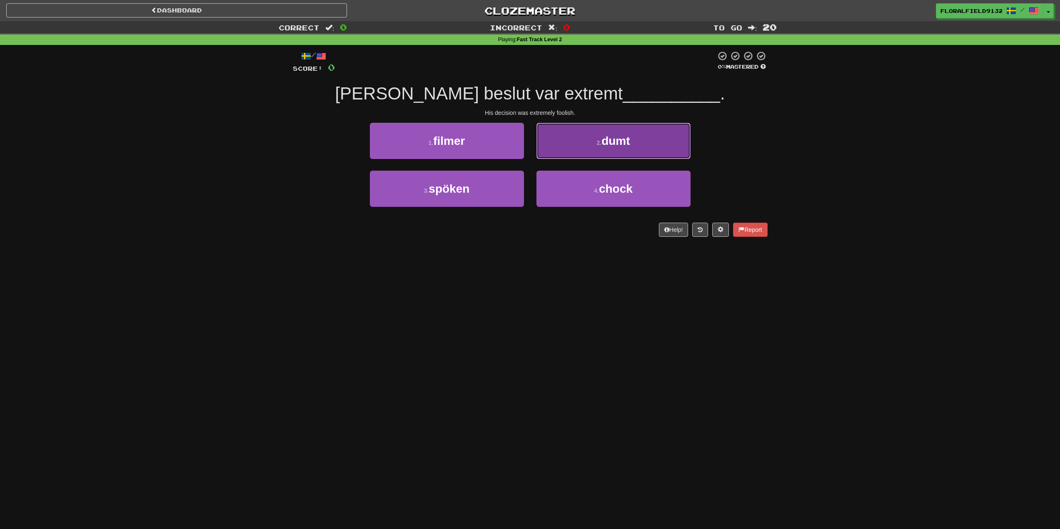
click at [612, 144] on span "dumt" at bounding box center [615, 140] width 28 height 13
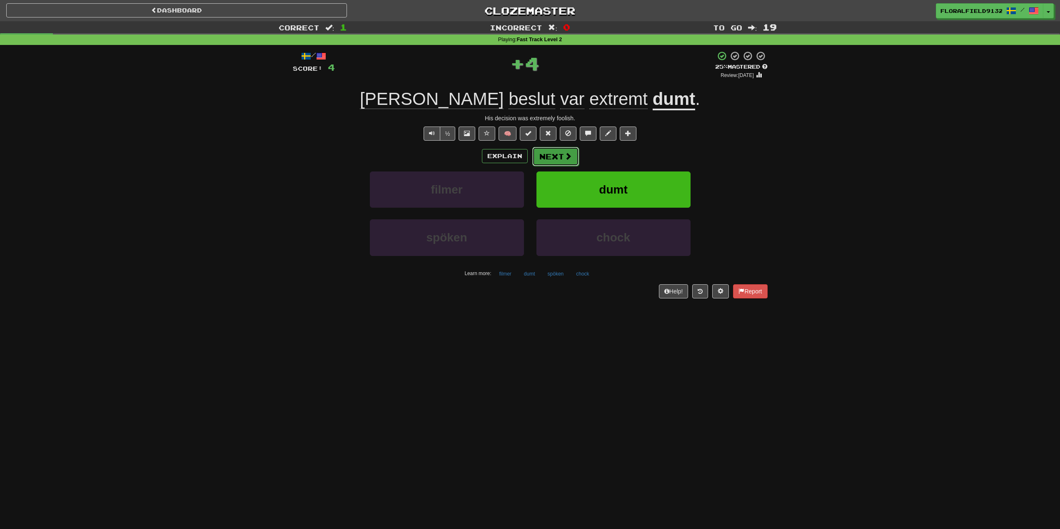
click at [547, 159] on button "Next" at bounding box center [555, 156] width 47 height 19
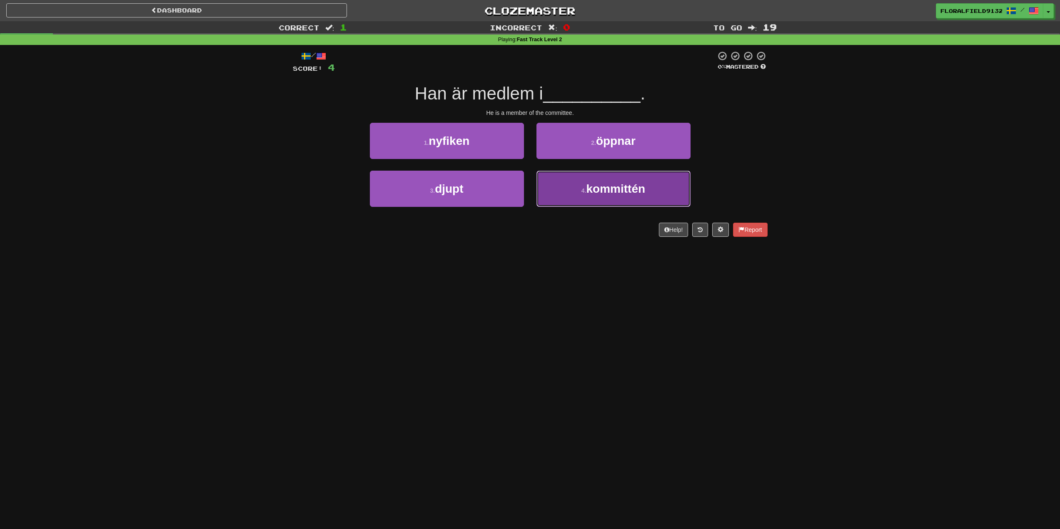
click at [584, 205] on button "4 . kommittén" at bounding box center [613, 189] width 154 height 36
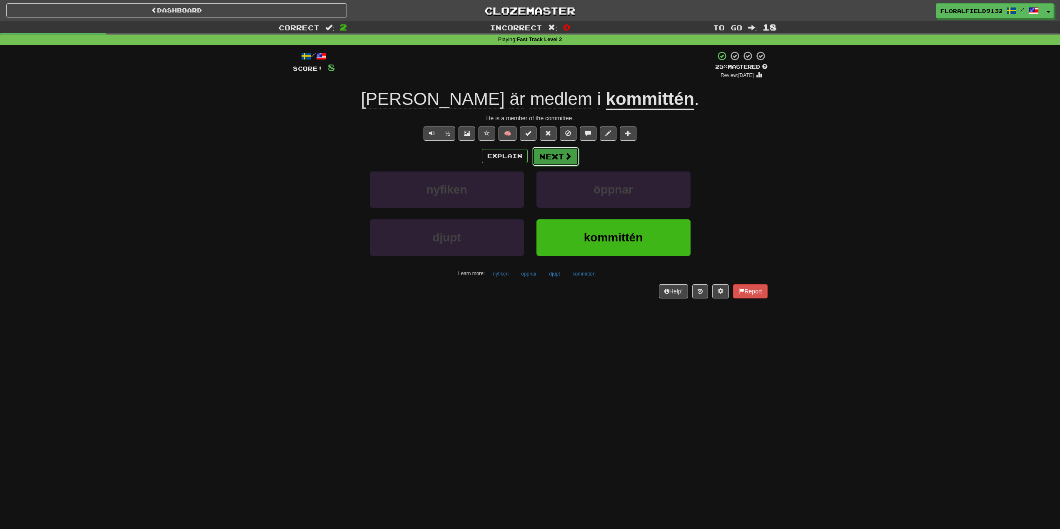
click at [558, 154] on button "Next" at bounding box center [555, 156] width 47 height 19
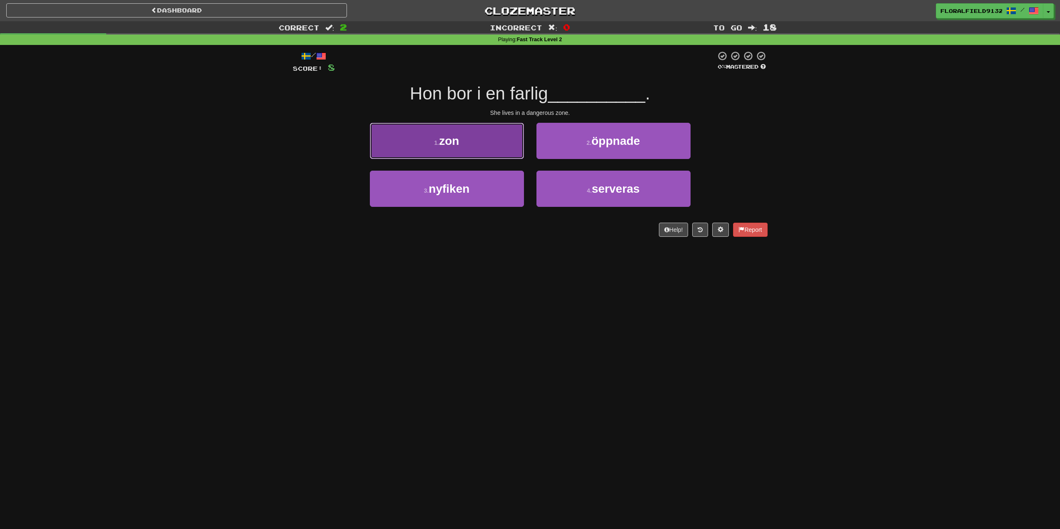
click at [495, 142] on button "1 . zon" at bounding box center [447, 141] width 154 height 36
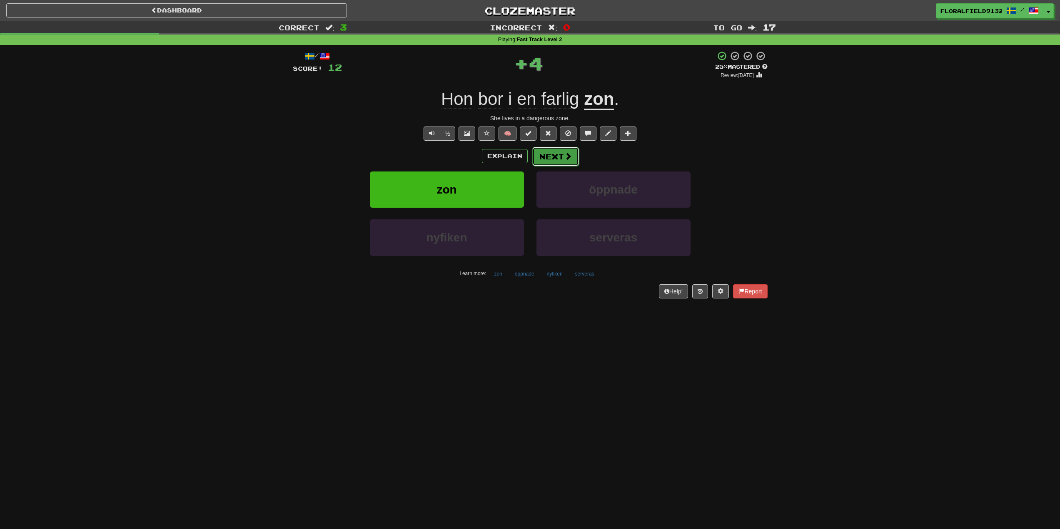
click at [570, 159] on span at bounding box center [567, 155] width 7 height 7
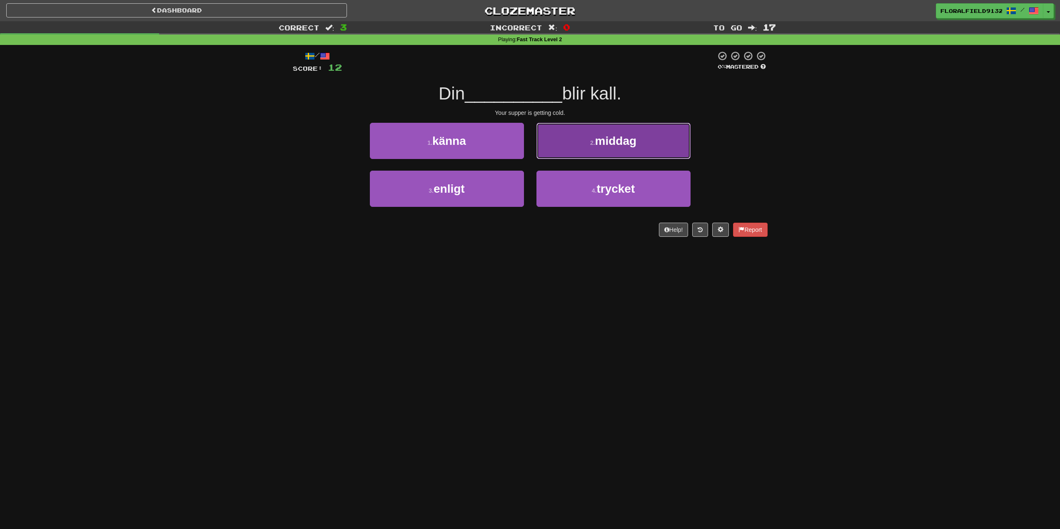
click at [625, 153] on button "2 . middag" at bounding box center [613, 141] width 154 height 36
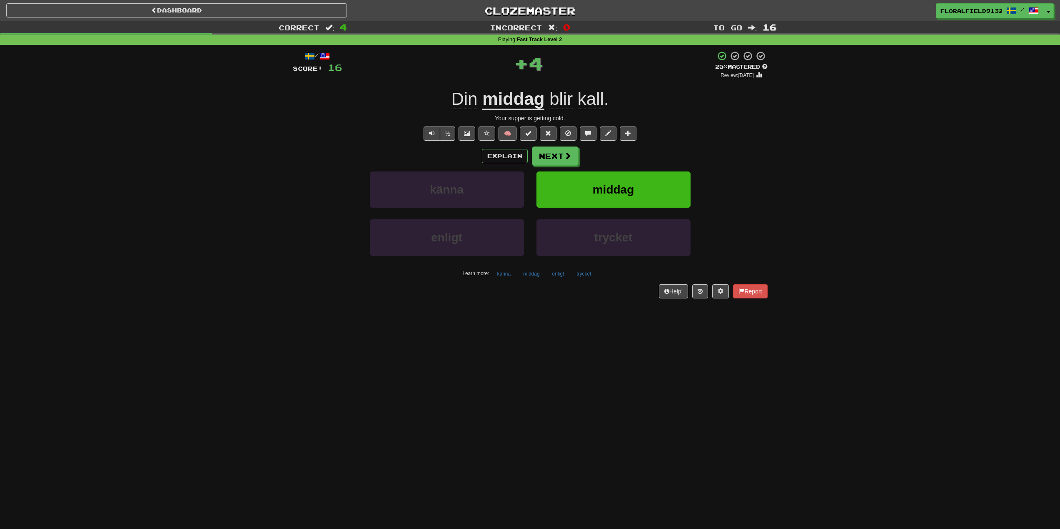
click at [563, 168] on div "Explain Next känna middag enligt trycket Learn more: känna middag enligt trycket" at bounding box center [530, 214] width 475 height 134
click at [573, 159] on button "Next" at bounding box center [555, 156] width 47 height 19
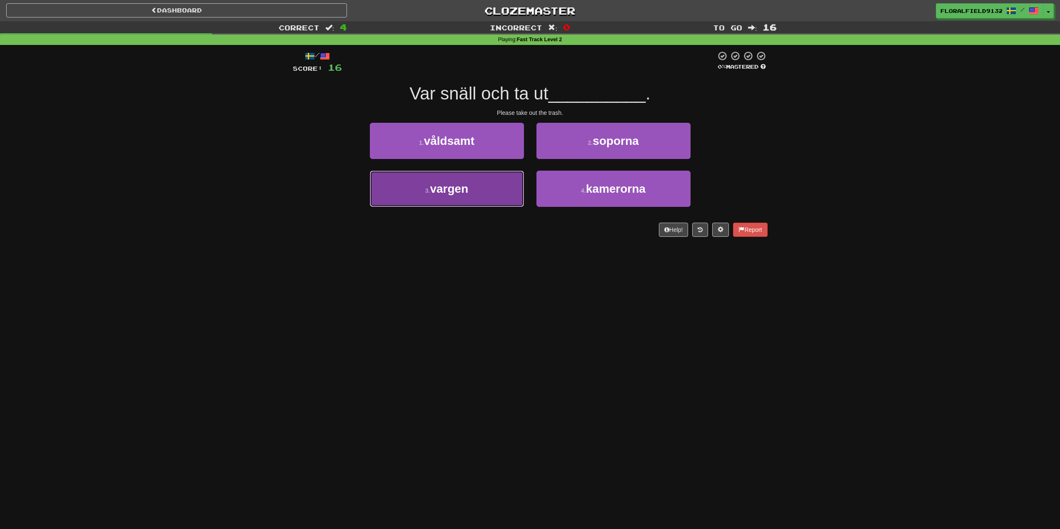
click at [493, 188] on button "3 . vargen" at bounding box center [447, 189] width 154 height 36
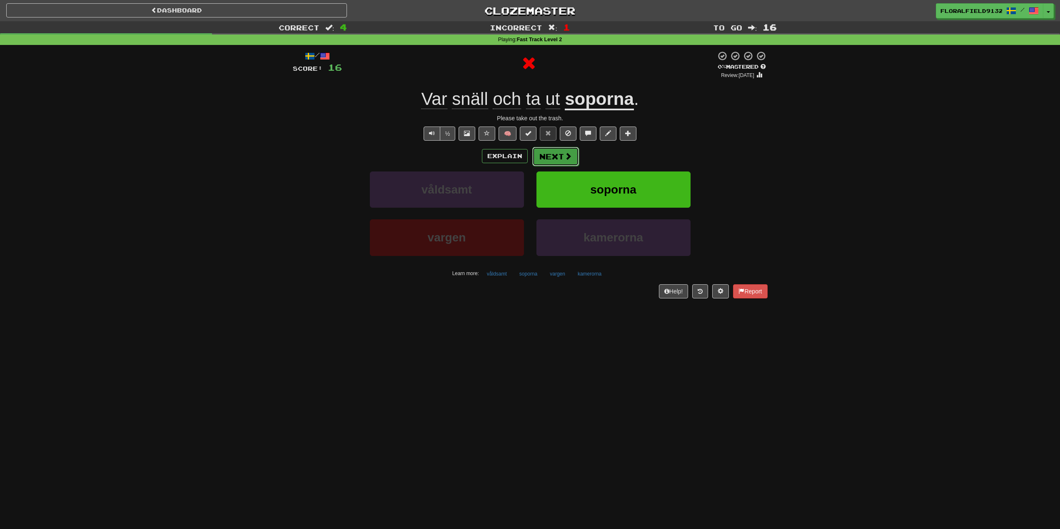
click at [548, 147] on button "Next" at bounding box center [555, 156] width 47 height 19
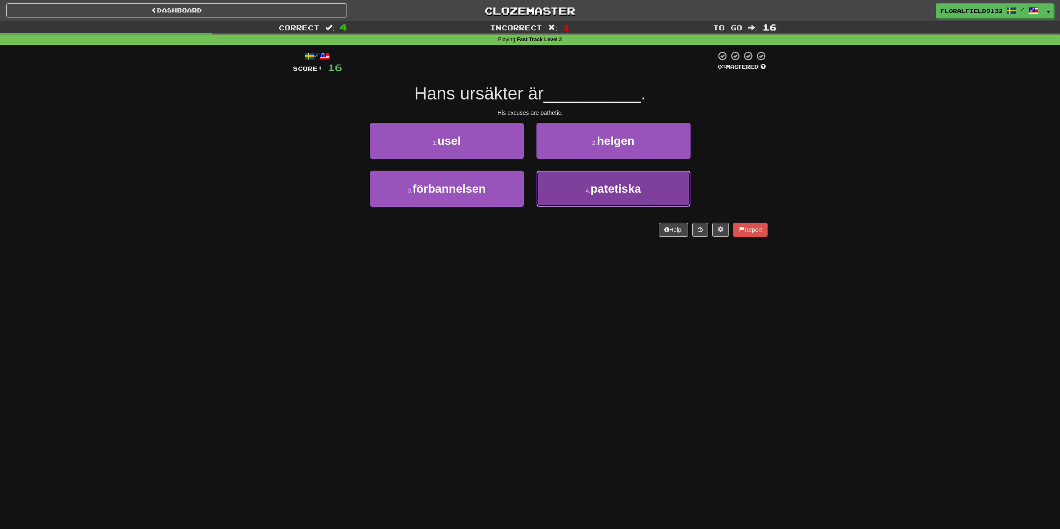
click at [571, 192] on button "4 . patetiska" at bounding box center [613, 189] width 154 height 36
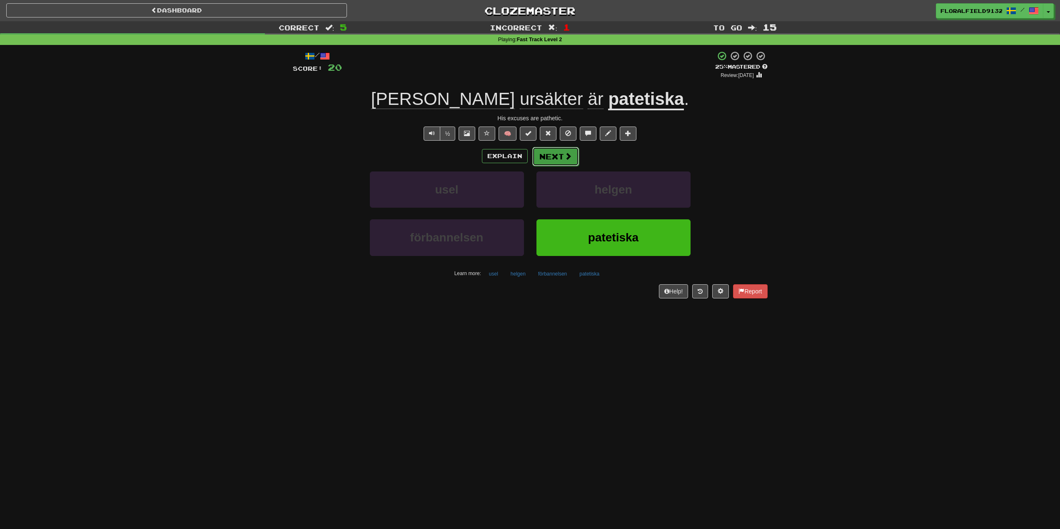
click at [564, 159] on span at bounding box center [567, 155] width 7 height 7
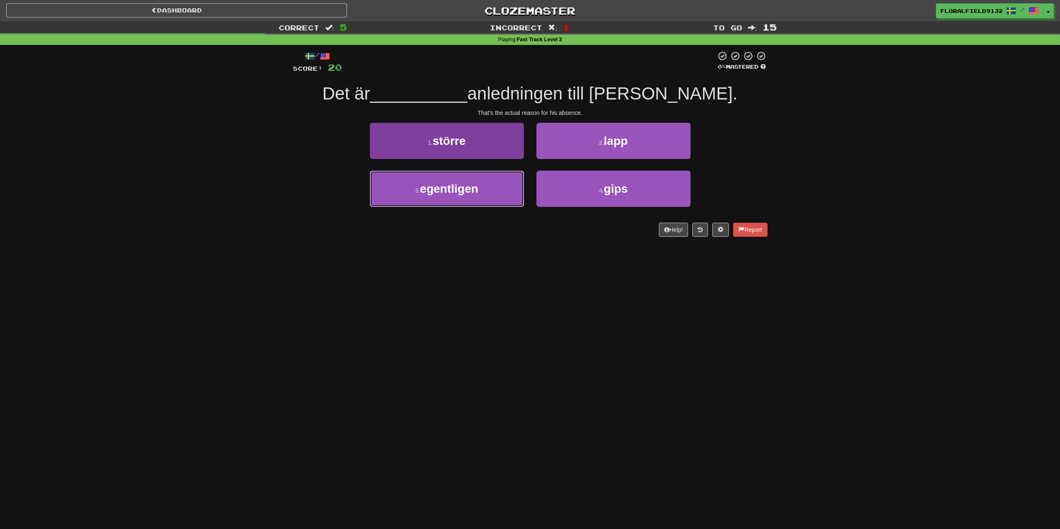
click at [515, 186] on button "3 . egentligen" at bounding box center [447, 189] width 154 height 36
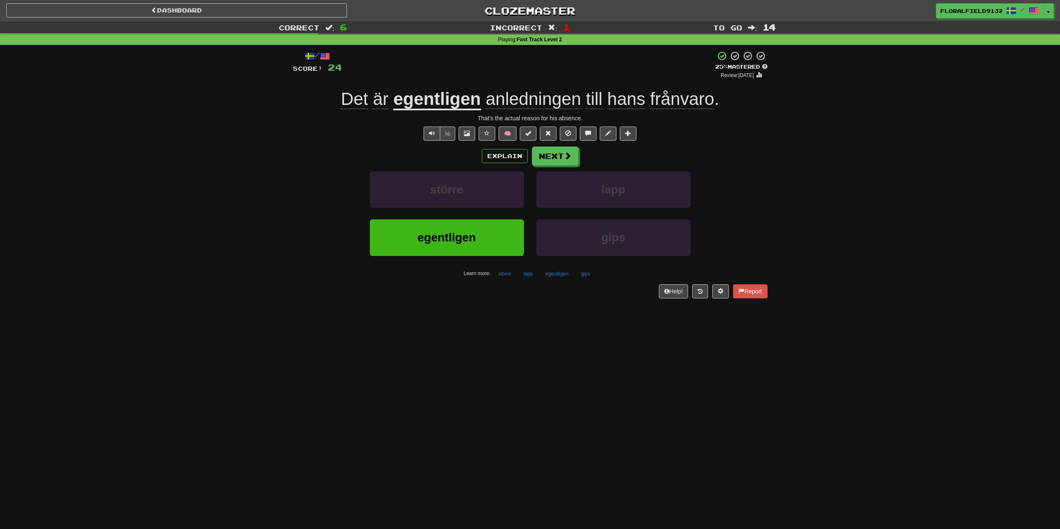
click at [539, 95] on span "anledningen" at bounding box center [533, 99] width 95 height 20
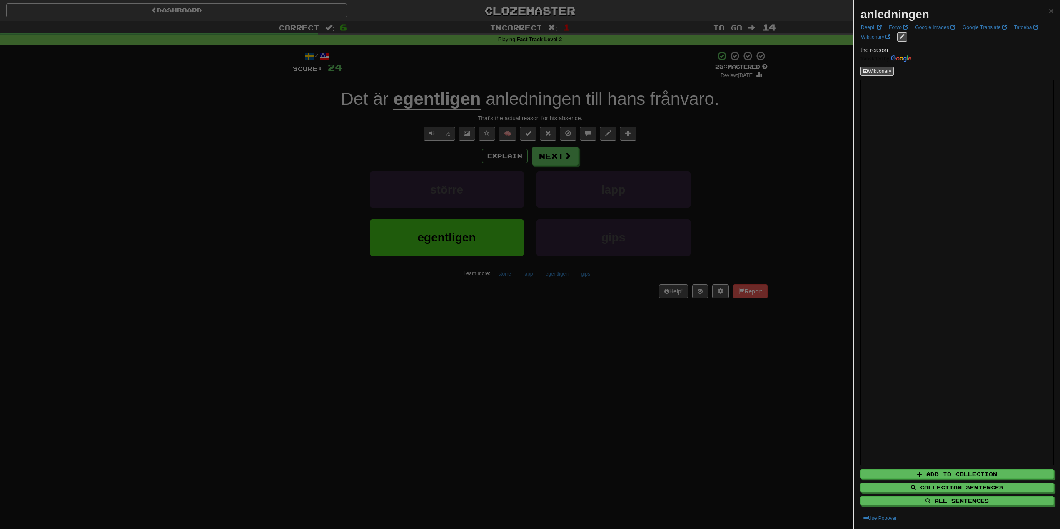
click at [733, 153] on div at bounding box center [530, 264] width 1060 height 529
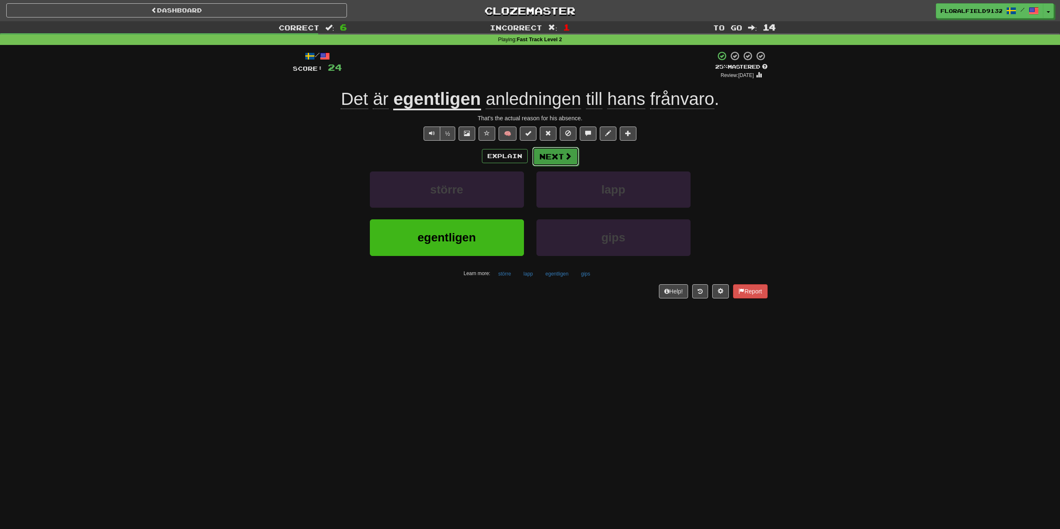
click at [547, 159] on button "Next" at bounding box center [555, 156] width 47 height 19
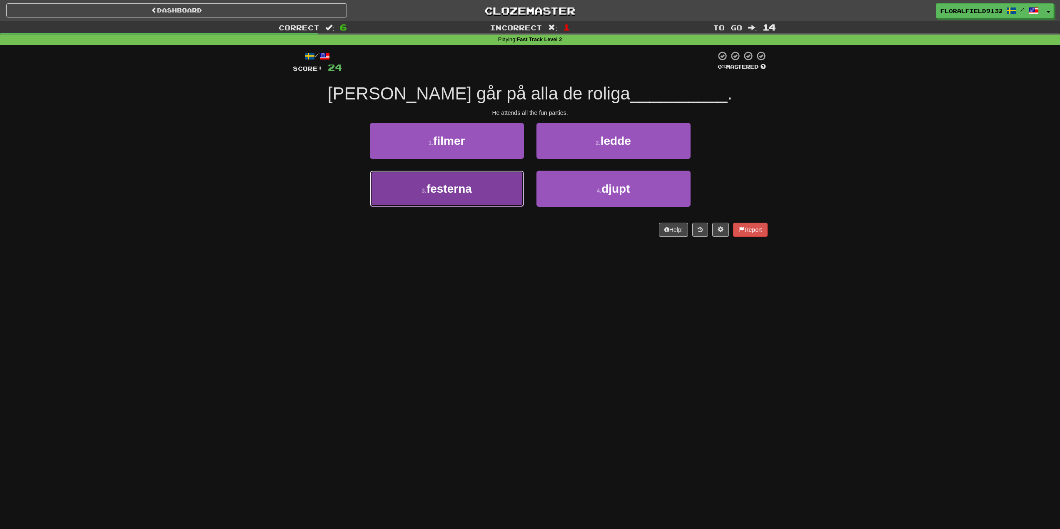
click at [481, 200] on button "3 . festerna" at bounding box center [447, 189] width 154 height 36
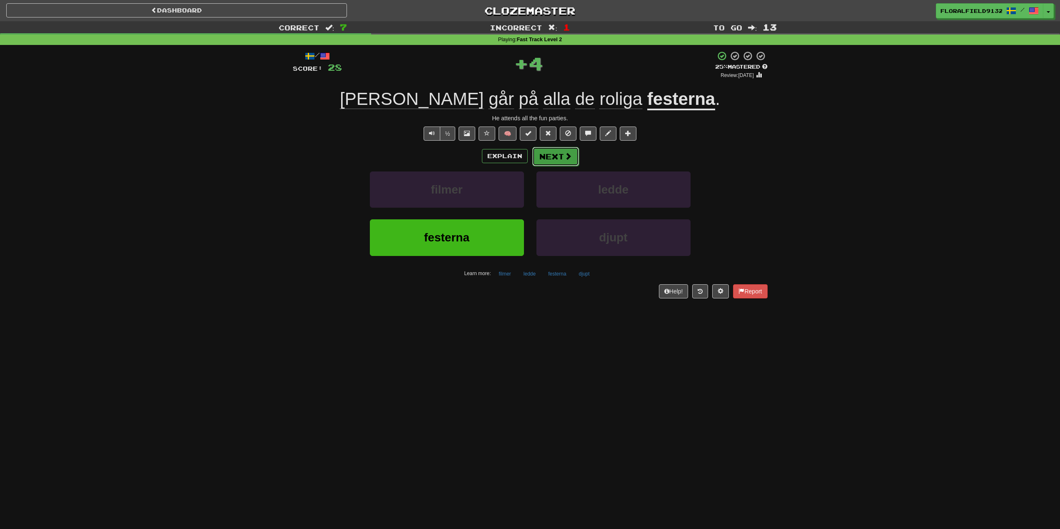
click at [556, 164] on button "Next" at bounding box center [555, 156] width 47 height 19
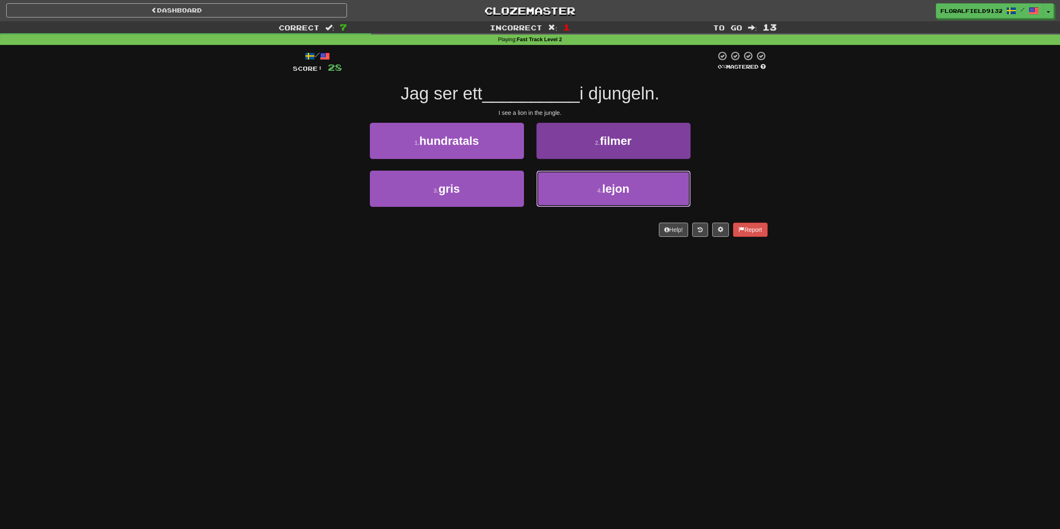
click at [593, 189] on button "4 . lejon" at bounding box center [613, 189] width 154 height 36
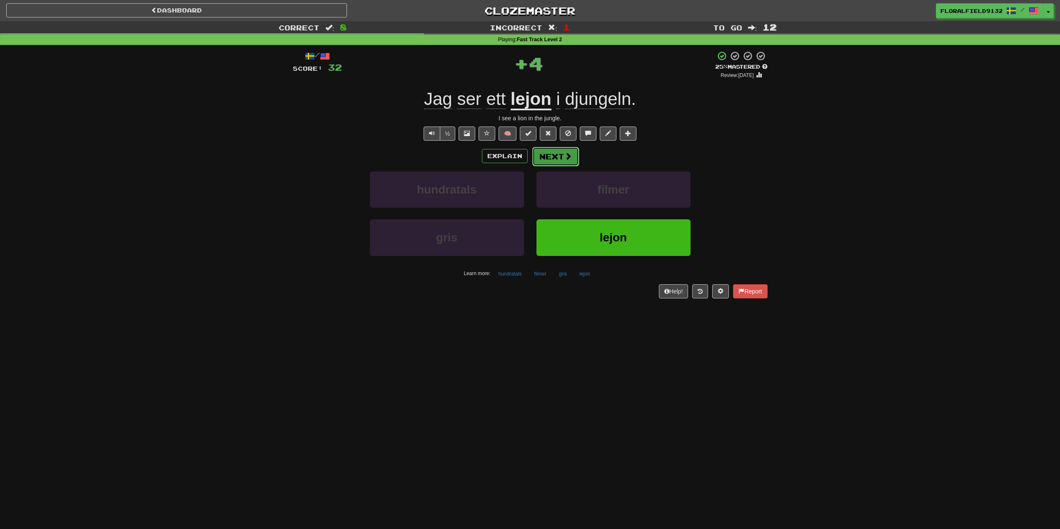
click at [557, 165] on button "Next" at bounding box center [555, 156] width 47 height 19
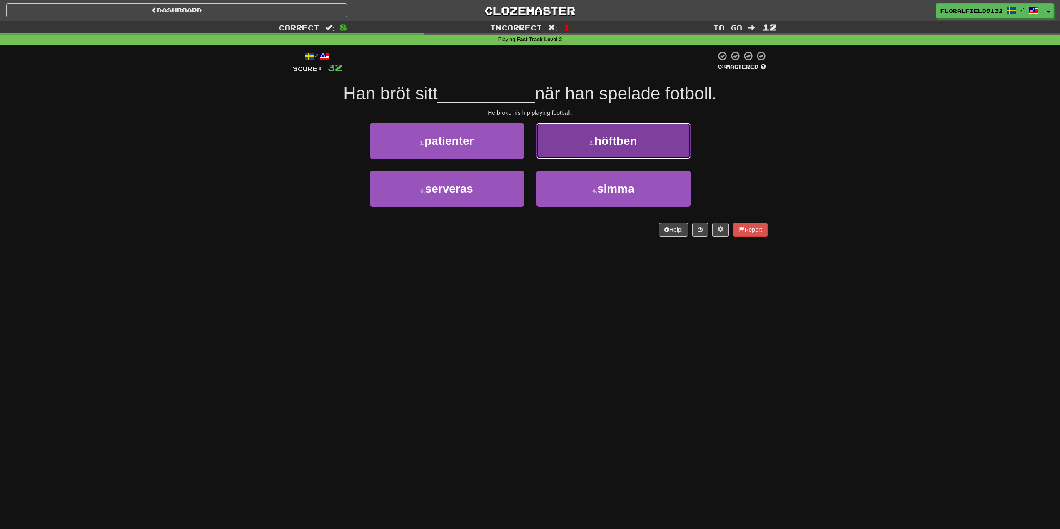
click at [596, 138] on span "höftben" at bounding box center [615, 140] width 43 height 13
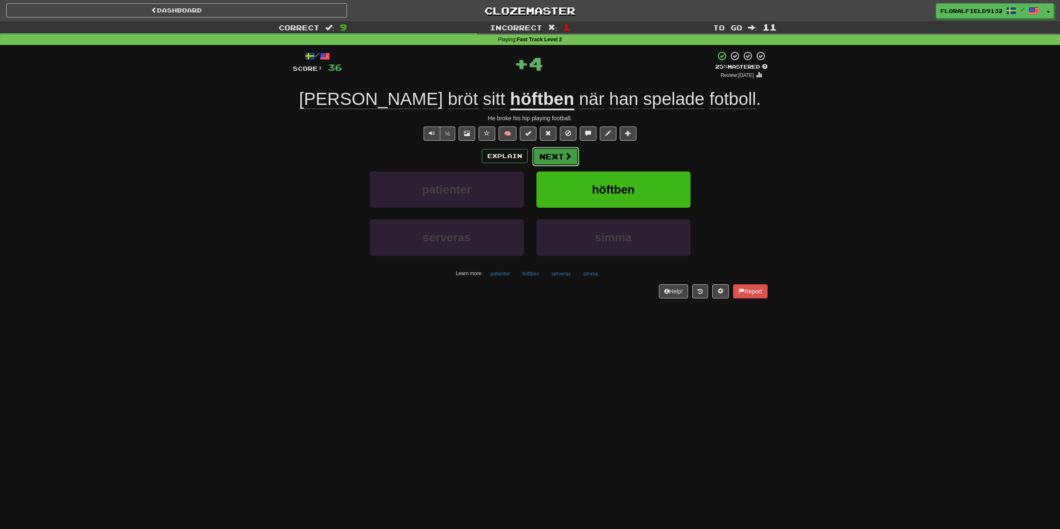
click at [560, 158] on button "Next" at bounding box center [555, 156] width 47 height 19
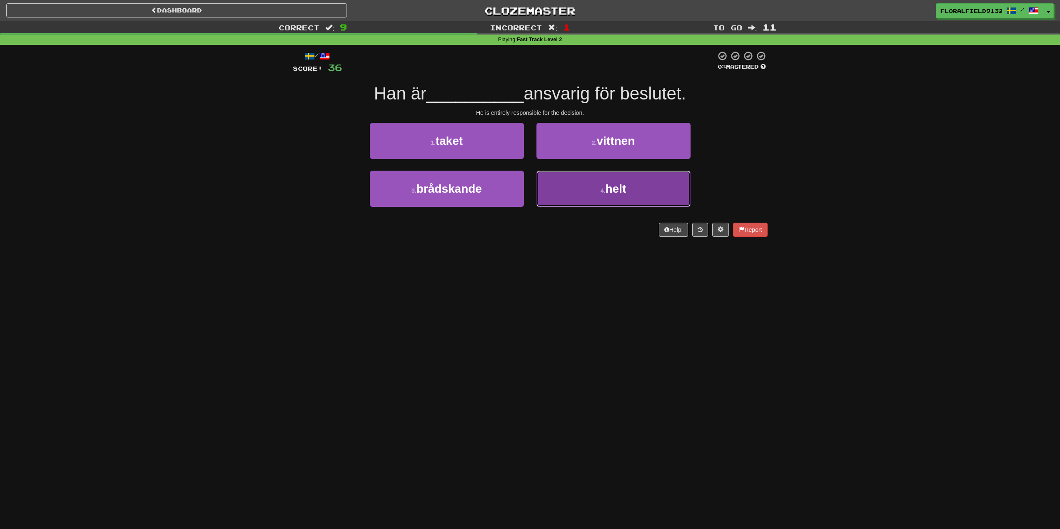
click at [597, 184] on button "4 . helt" at bounding box center [613, 189] width 154 height 36
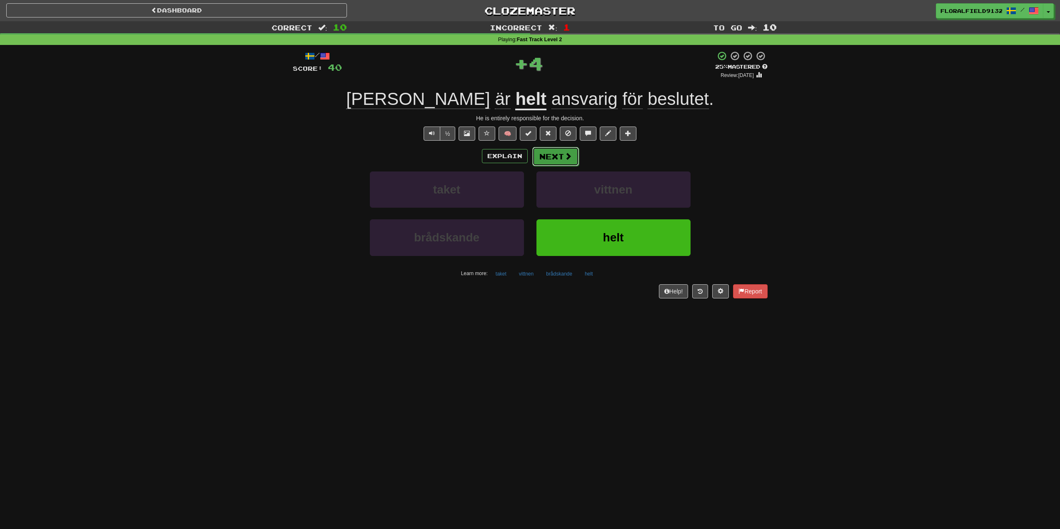
click at [571, 159] on span at bounding box center [567, 155] width 7 height 7
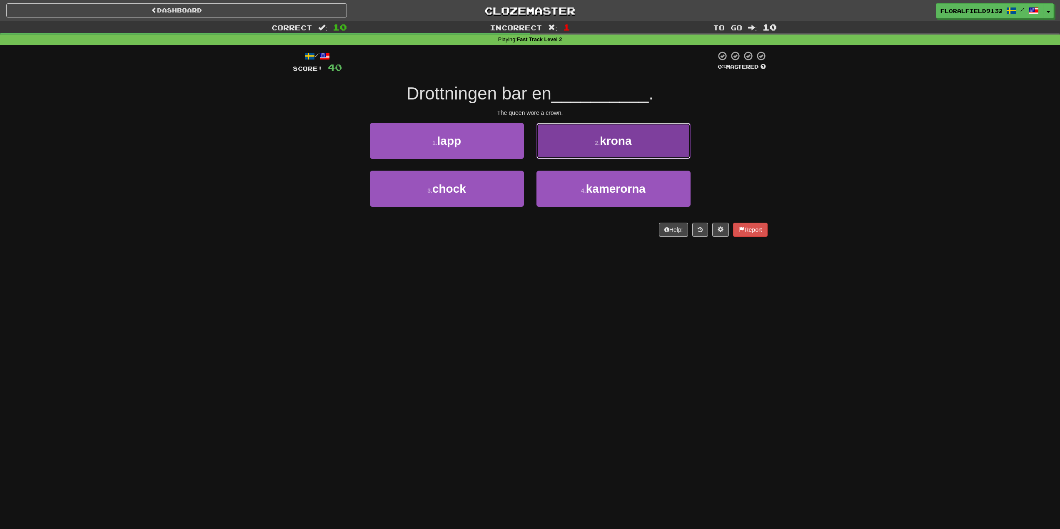
click at [618, 134] on span "krona" at bounding box center [616, 140] width 32 height 13
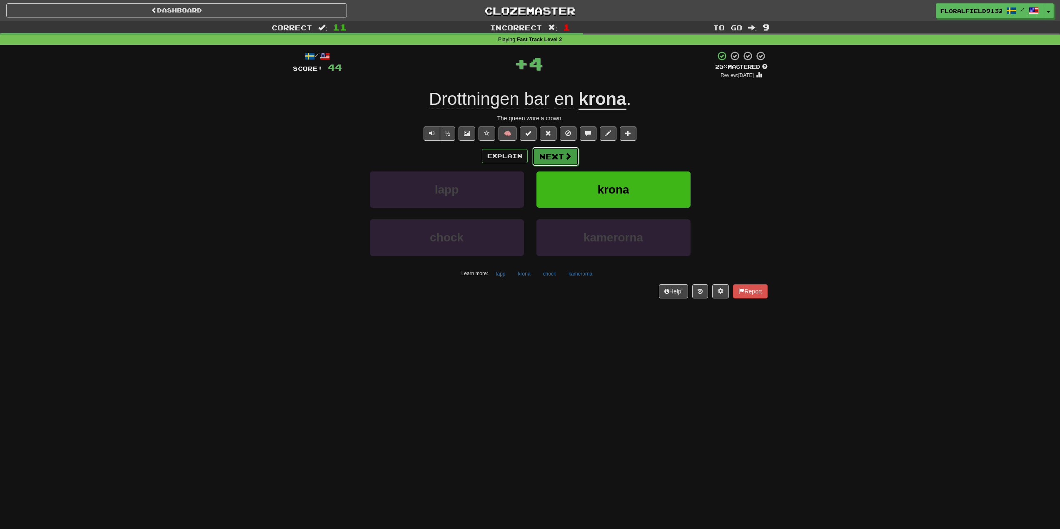
click at [569, 160] on span at bounding box center [567, 155] width 7 height 7
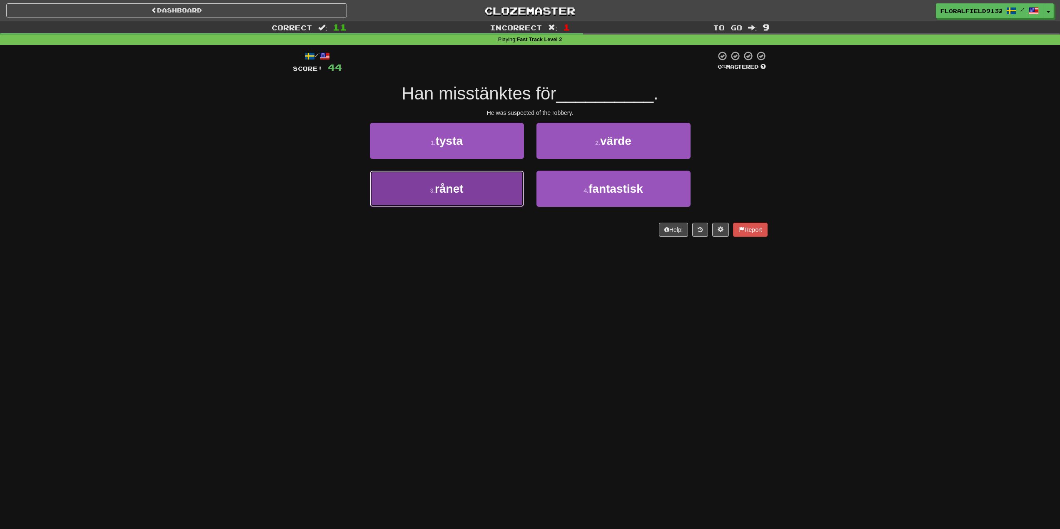
click at [473, 190] on button "3 . rånet" at bounding box center [447, 189] width 154 height 36
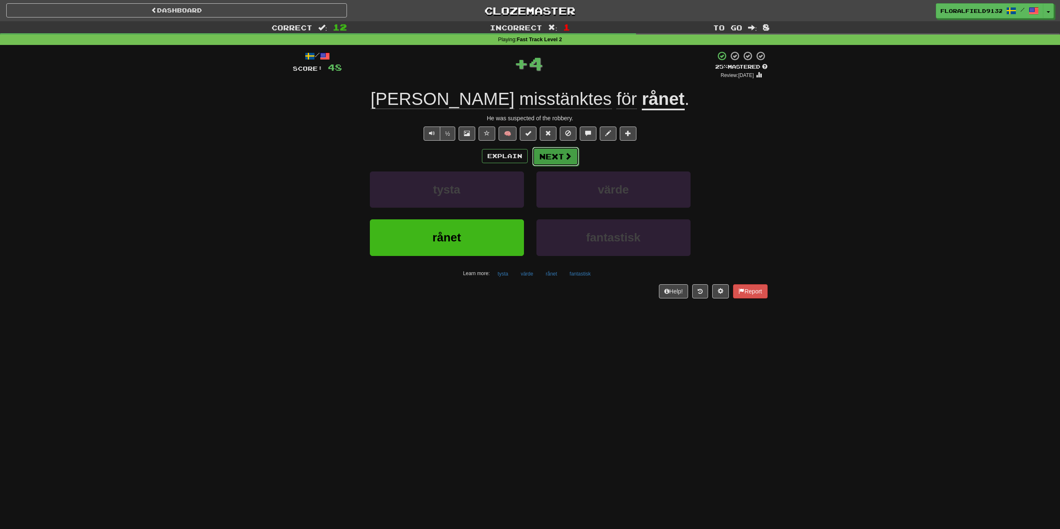
click at [559, 161] on button "Next" at bounding box center [555, 156] width 47 height 19
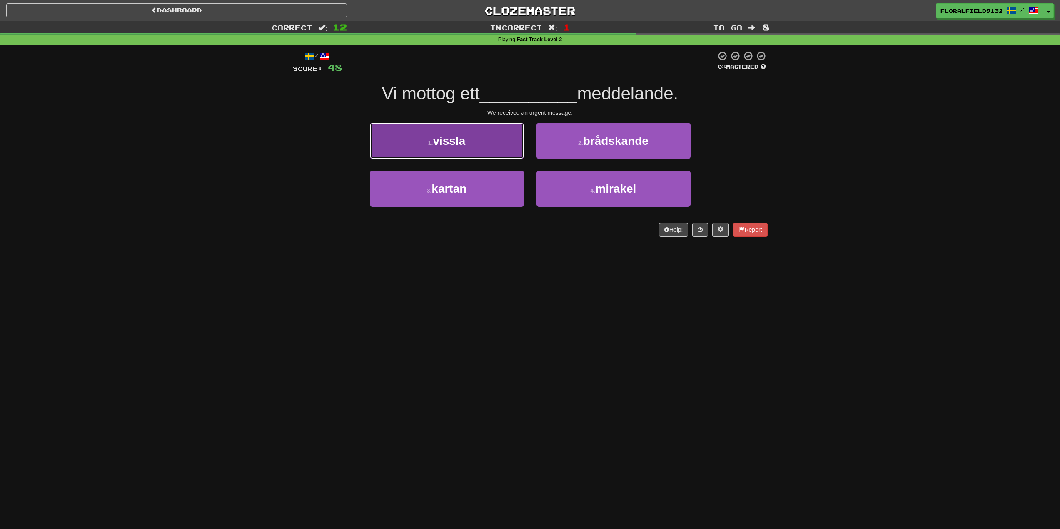
click at [500, 152] on button "1 . vissla" at bounding box center [447, 141] width 154 height 36
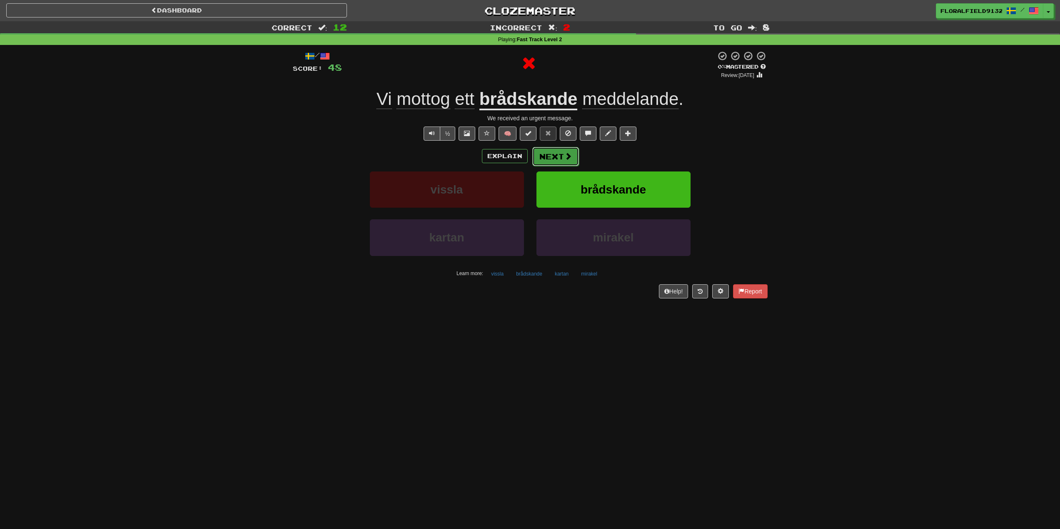
click at [560, 157] on button "Next" at bounding box center [555, 156] width 47 height 19
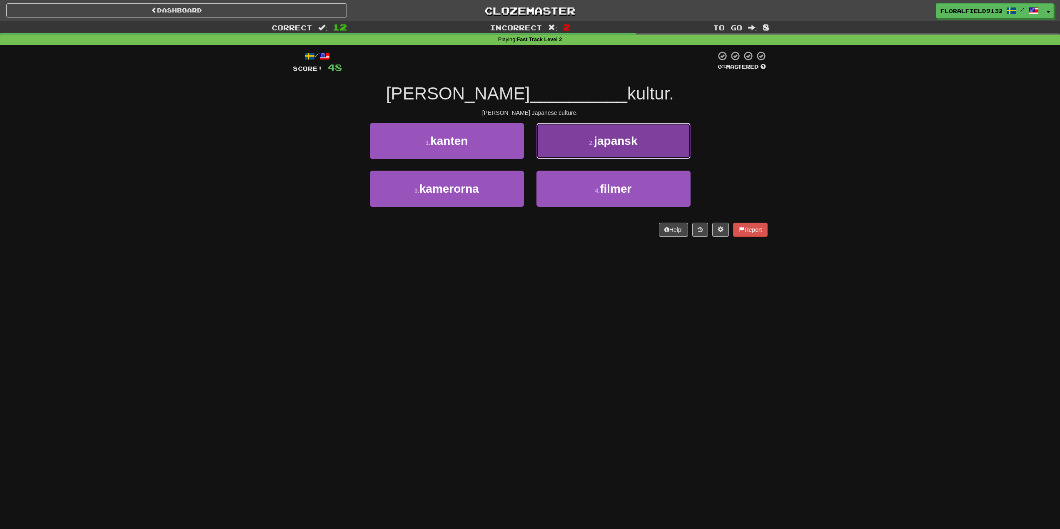
click at [614, 147] on span "japansk" at bounding box center [615, 140] width 43 height 13
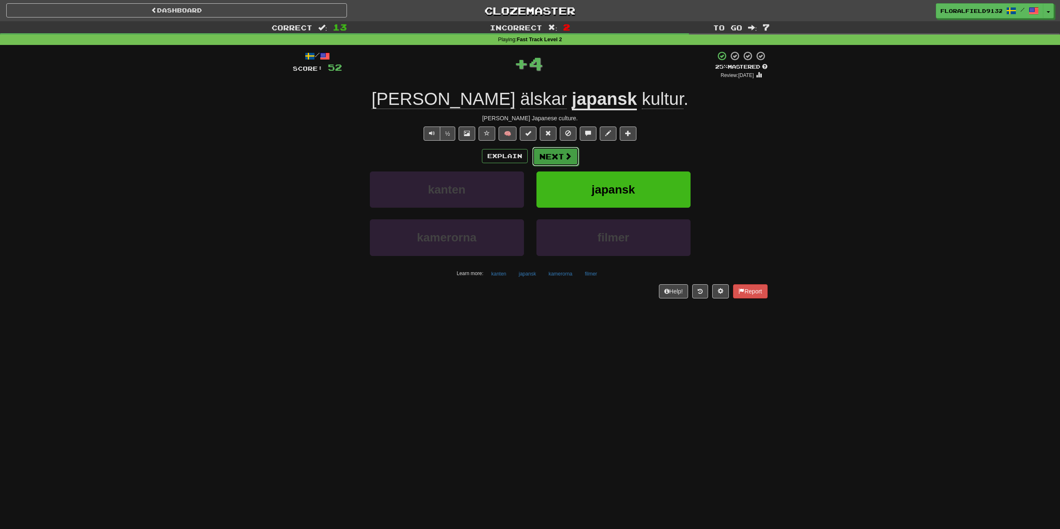
click at [563, 159] on button "Next" at bounding box center [555, 156] width 47 height 19
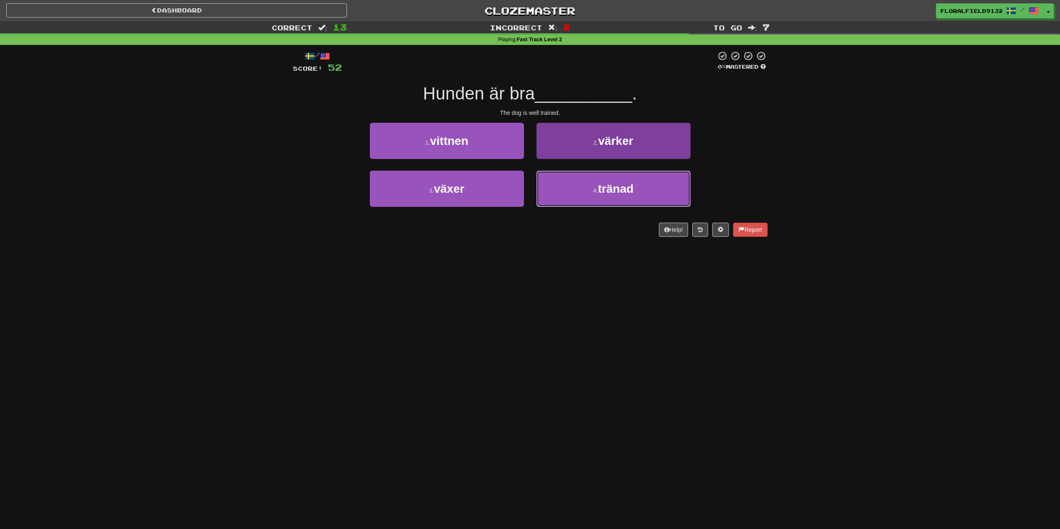
click at [596, 181] on button "4 . tränad" at bounding box center [613, 189] width 154 height 36
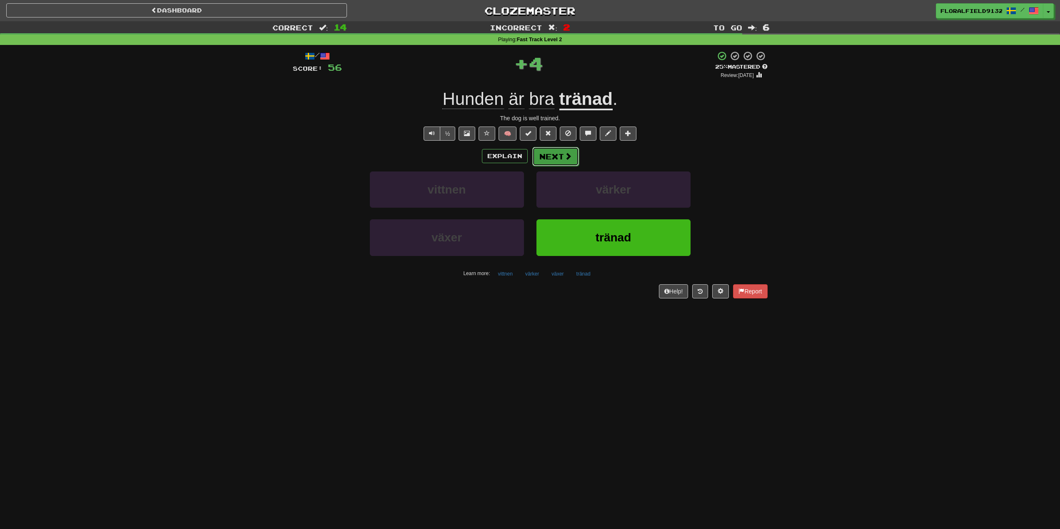
click at [562, 163] on button "Next" at bounding box center [555, 156] width 47 height 19
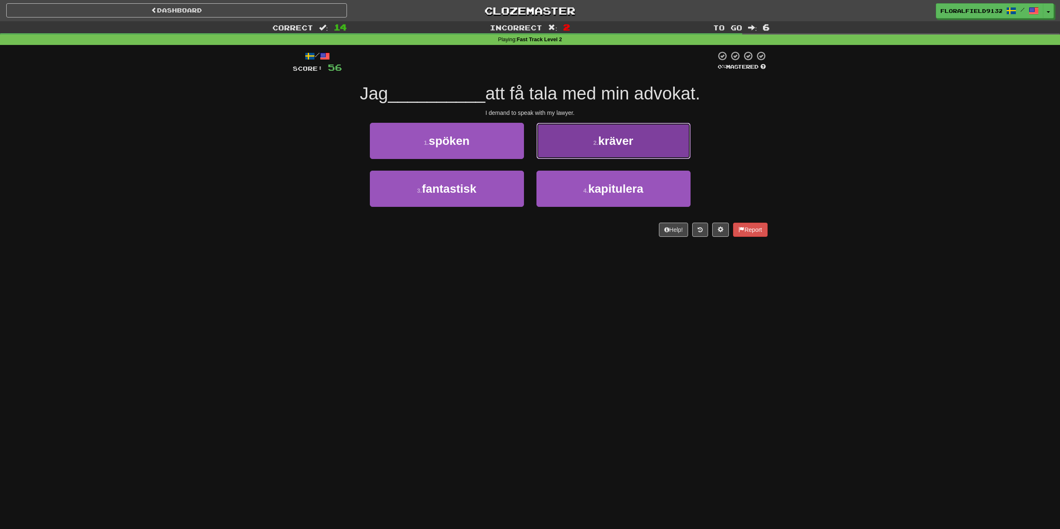
click at [595, 147] on button "2 . kräver" at bounding box center [613, 141] width 154 height 36
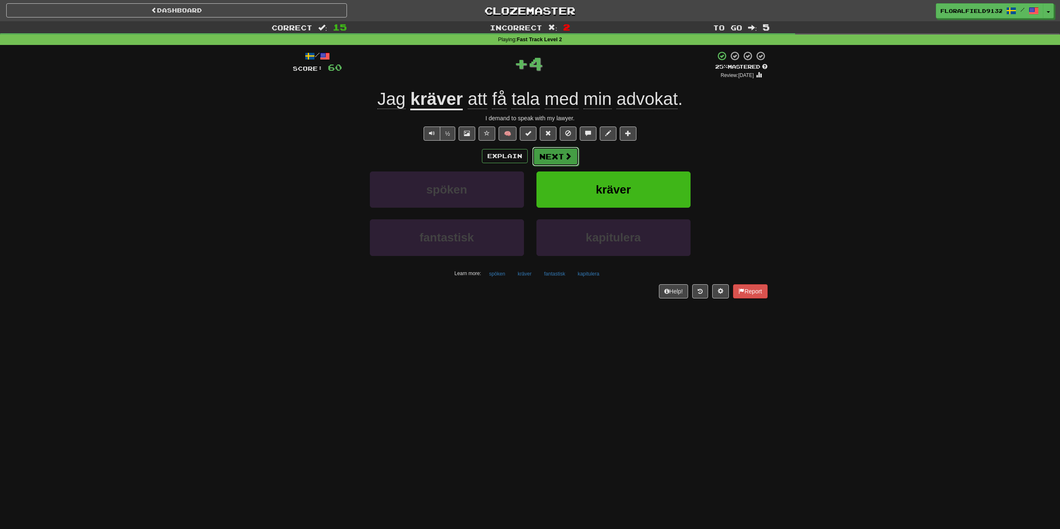
click at [576, 148] on button "Next" at bounding box center [555, 156] width 47 height 19
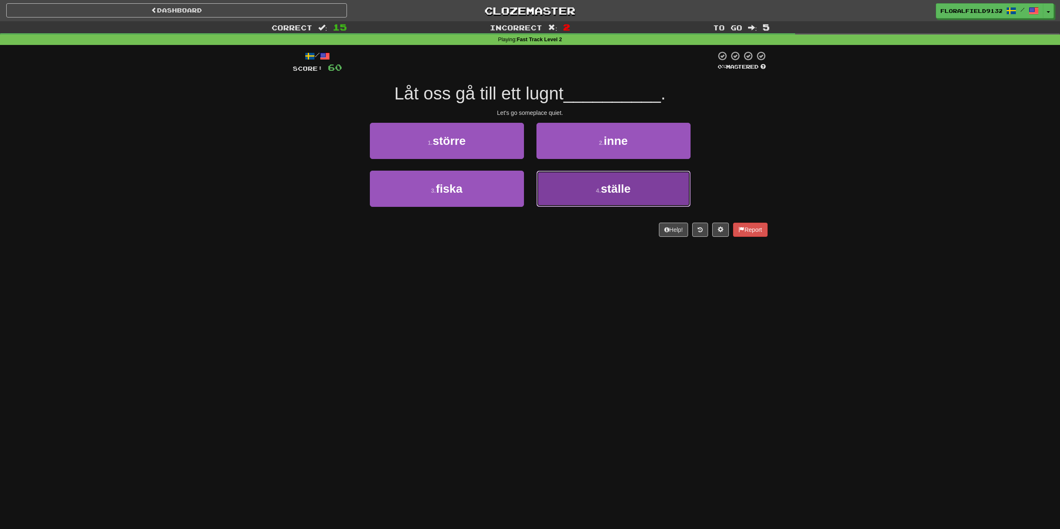
click at [598, 196] on button "4 . ställe" at bounding box center [613, 189] width 154 height 36
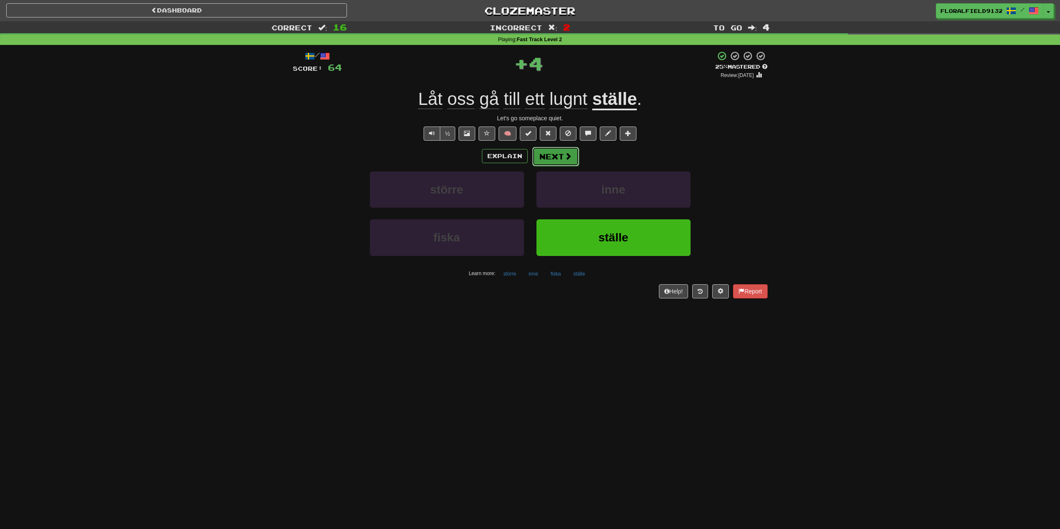
click at [552, 153] on button "Next" at bounding box center [555, 156] width 47 height 19
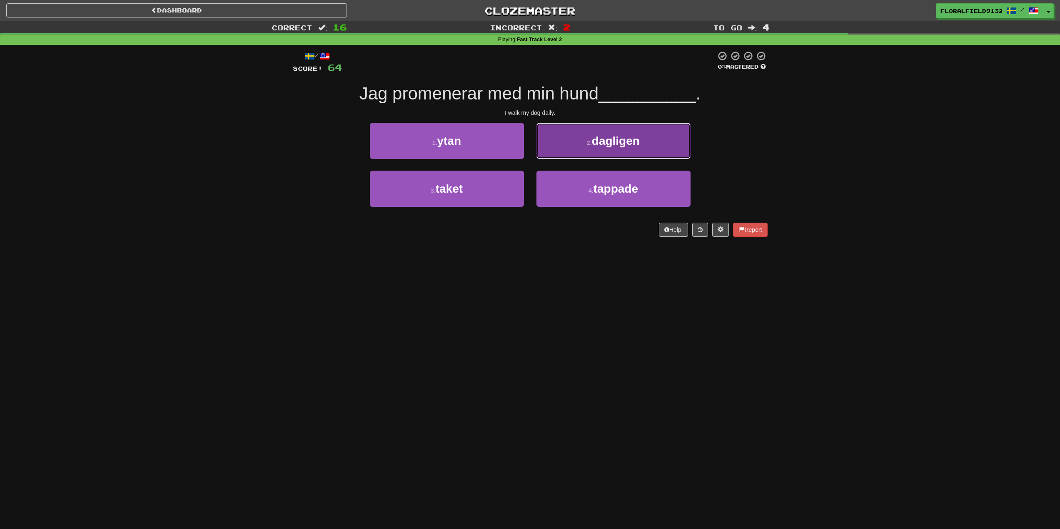
click at [607, 139] on span "dagligen" at bounding box center [616, 140] width 48 height 13
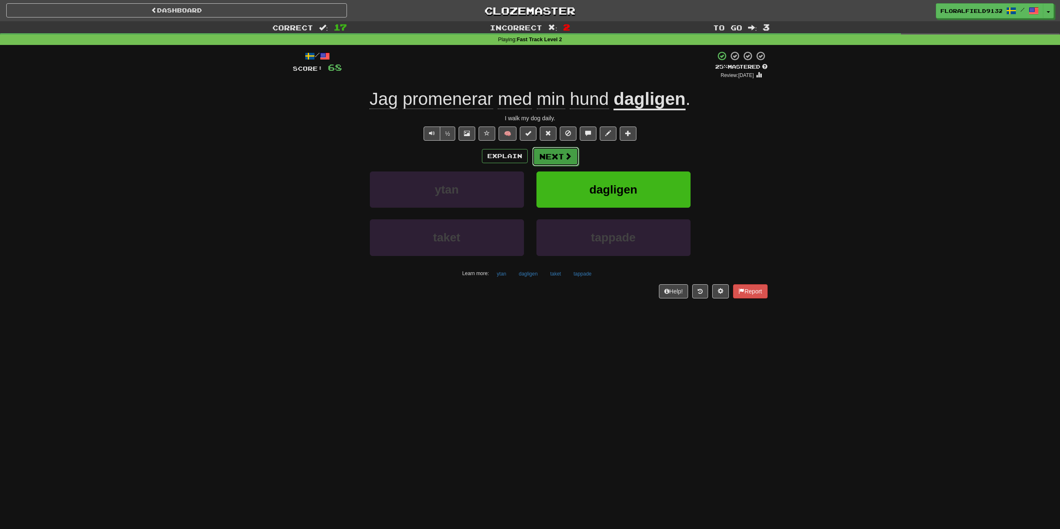
click at [572, 152] on button "Next" at bounding box center [555, 156] width 47 height 19
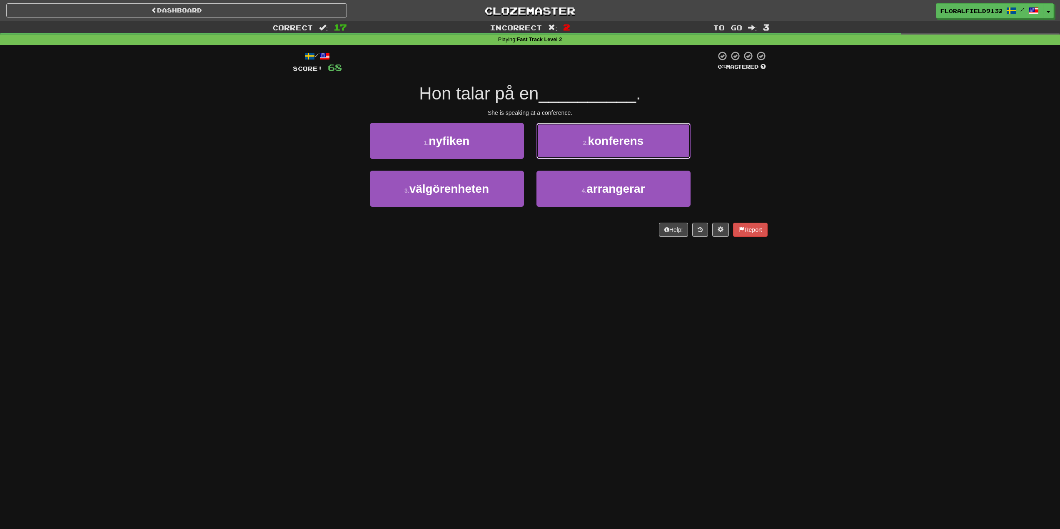
click at [583, 141] on small "2 ." at bounding box center [585, 142] width 5 height 7
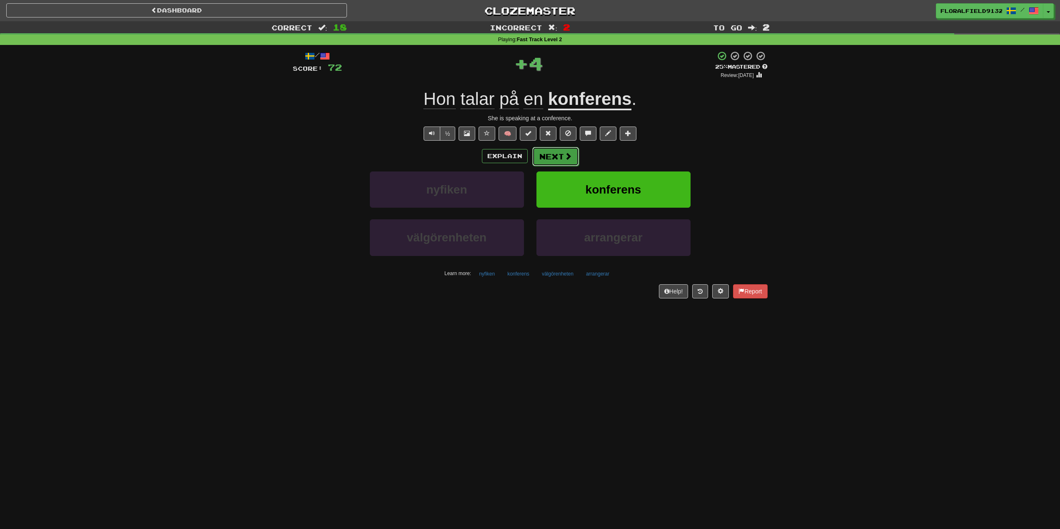
click at [554, 156] on button "Next" at bounding box center [555, 156] width 47 height 19
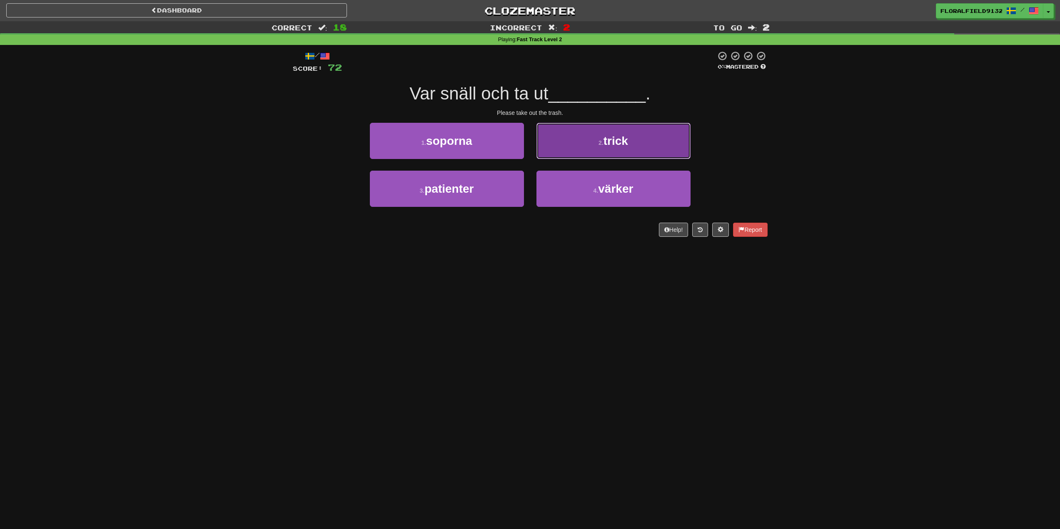
click at [610, 152] on button "2 . trick" at bounding box center [613, 141] width 154 height 36
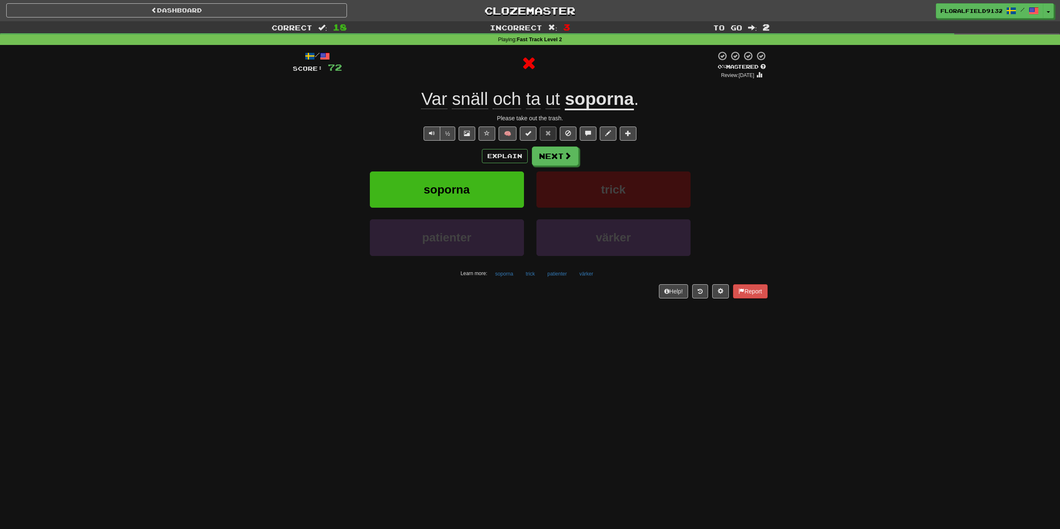
click at [567, 166] on div "Explain Next soporna trick patienter värker Learn more: soporna trick patienter…" at bounding box center [530, 214] width 475 height 134
click at [545, 155] on button "Next" at bounding box center [555, 156] width 47 height 19
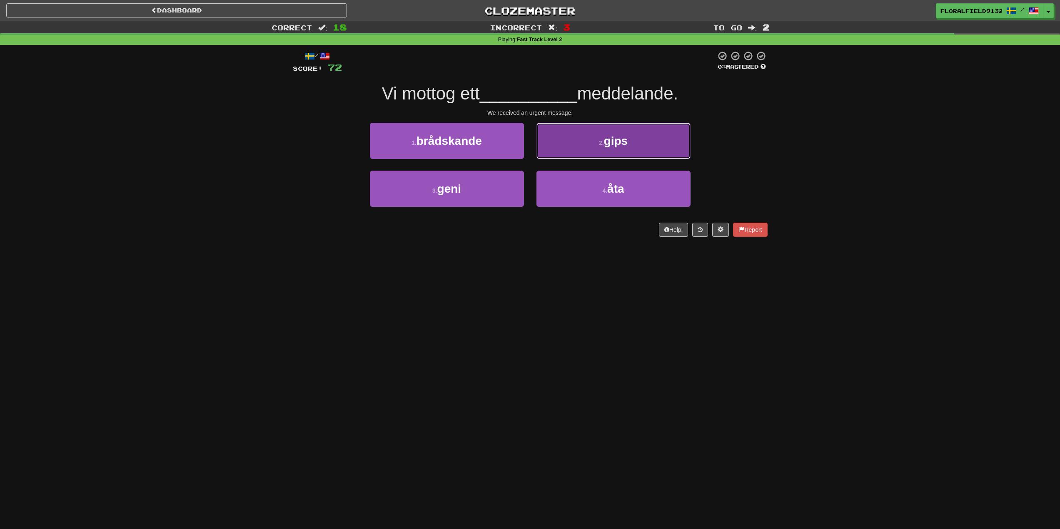
click at [623, 144] on span "gips" at bounding box center [616, 140] width 24 height 13
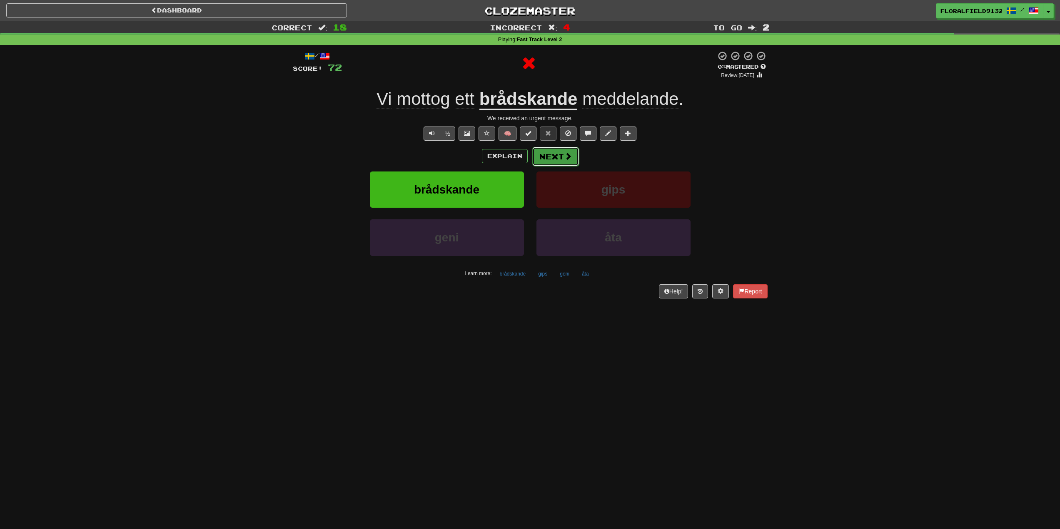
click at [575, 156] on button "Next" at bounding box center [555, 156] width 47 height 19
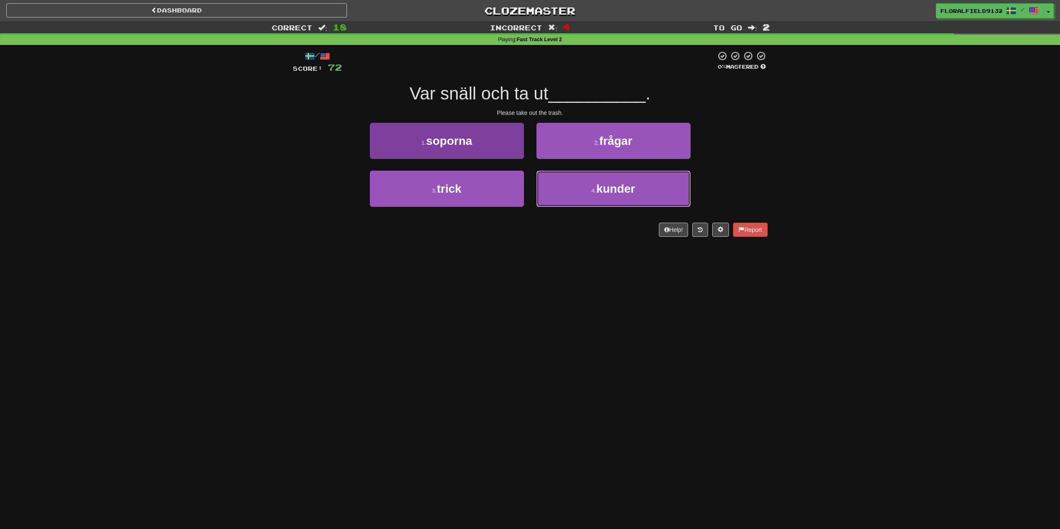
drag, startPoint x: 582, startPoint y: 187, endPoint x: 416, endPoint y: 150, distance: 169.6
click at [459, 270] on div "Dashboard Clozemaster FloralField9132 / Toggle Dropdown Dashboard Leaderboard A…" at bounding box center [530, 264] width 1060 height 529
click at [426, 151] on button "1 . soporna" at bounding box center [447, 141] width 154 height 36
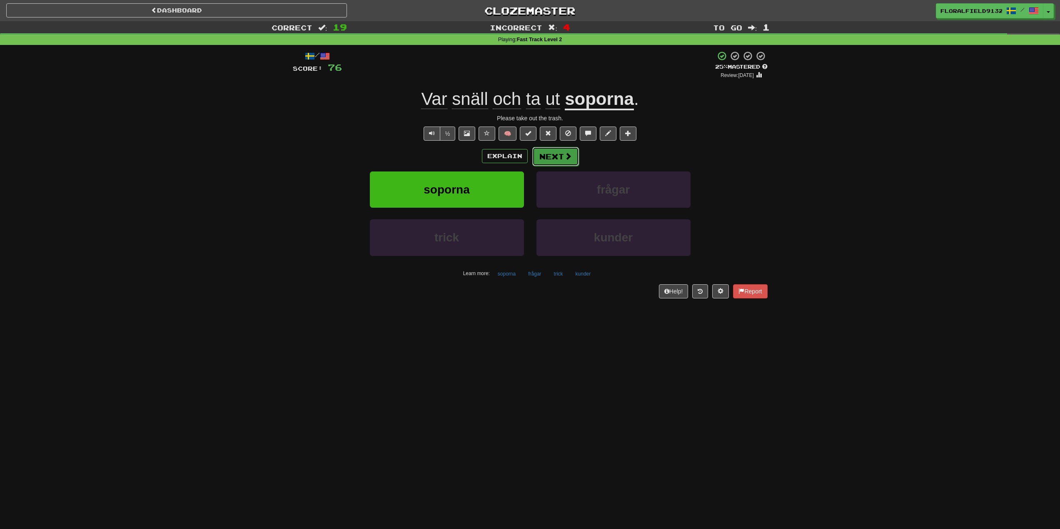
click at [571, 155] on span at bounding box center [567, 155] width 7 height 7
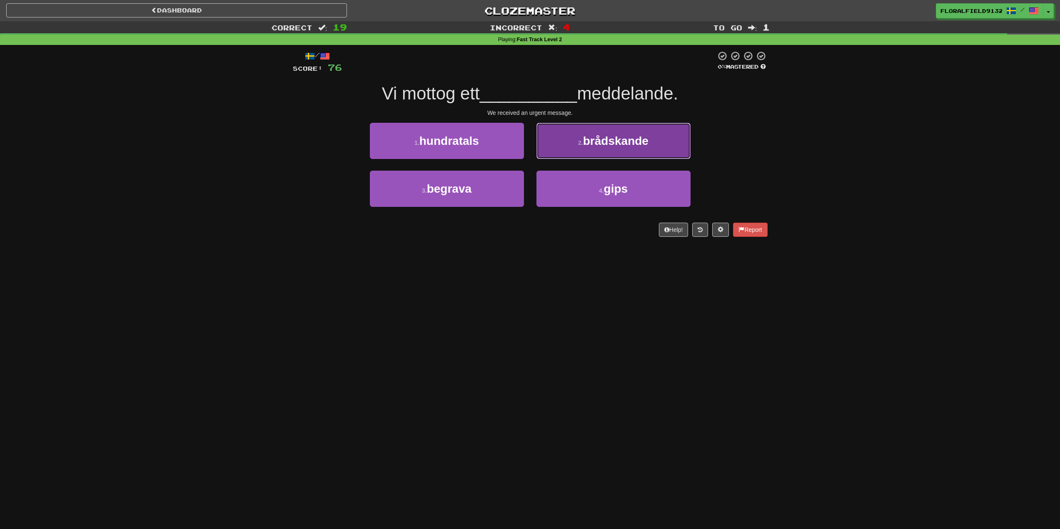
click at [585, 145] on span "brådskande" at bounding box center [615, 140] width 65 height 13
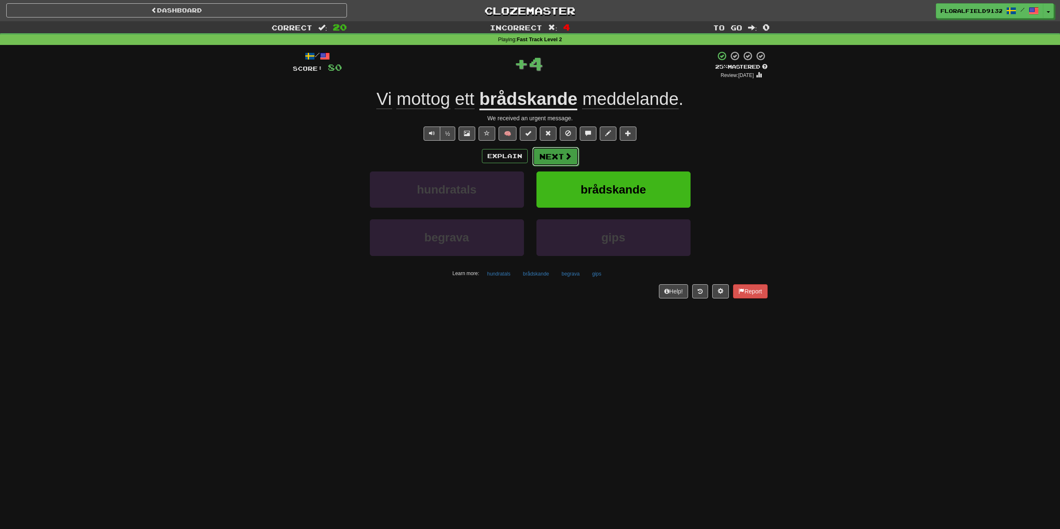
click at [569, 163] on button "Next" at bounding box center [555, 156] width 47 height 19
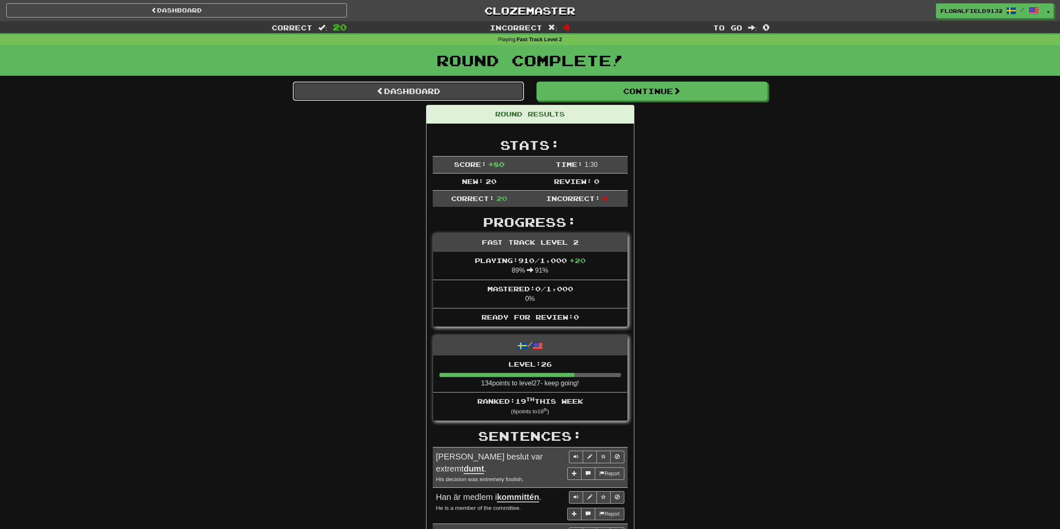
click at [441, 83] on link "Dashboard" at bounding box center [408, 91] width 231 height 19
